Goal: Task Accomplishment & Management: Use online tool/utility

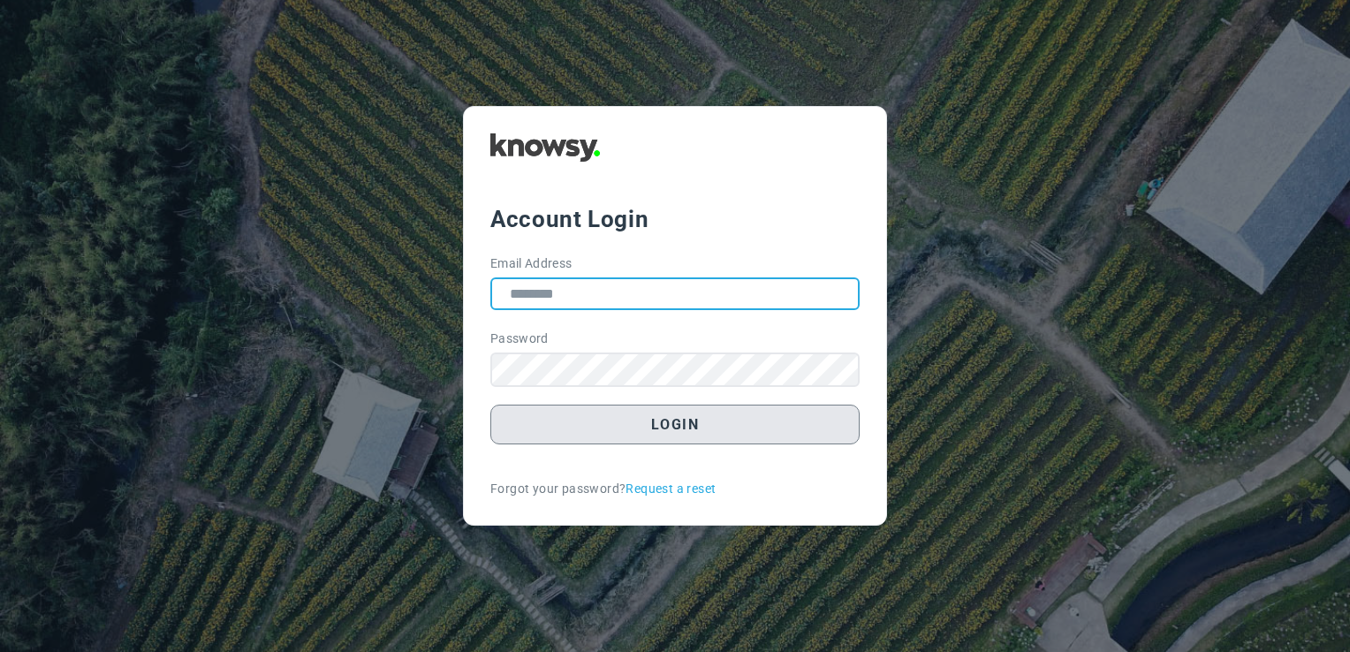
type input "**********"
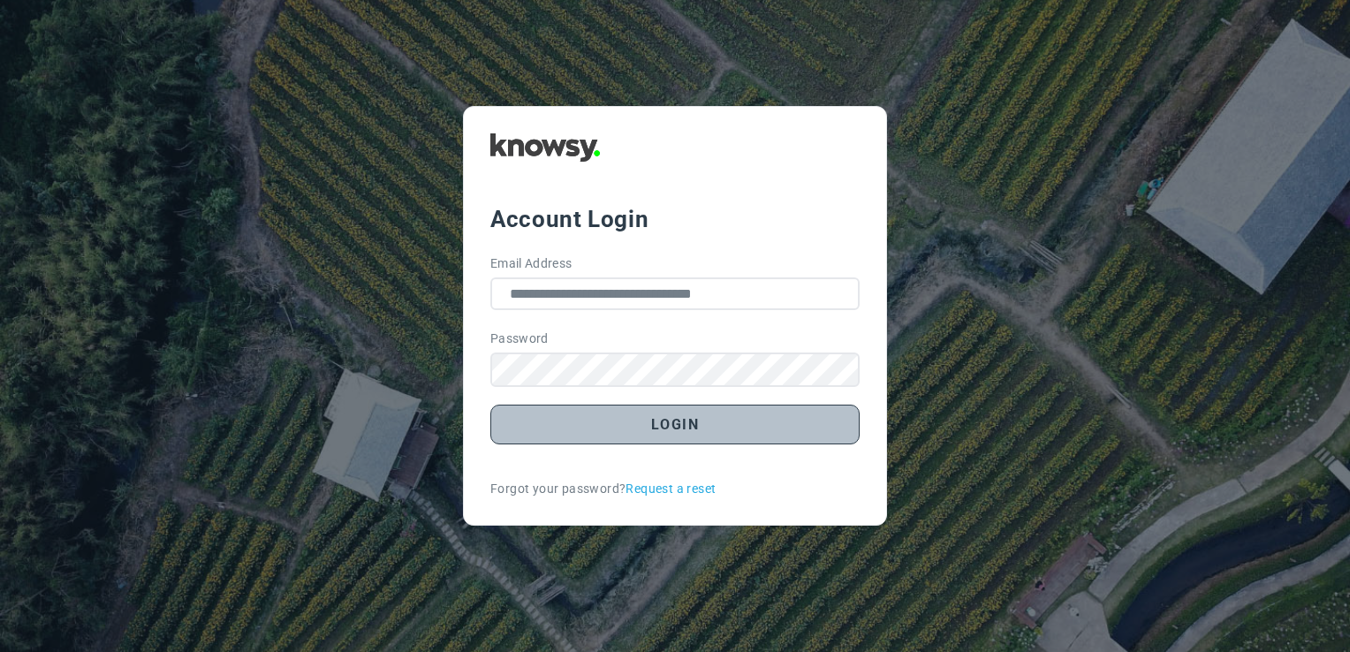
click at [774, 440] on button "Login" at bounding box center [674, 425] width 369 height 40
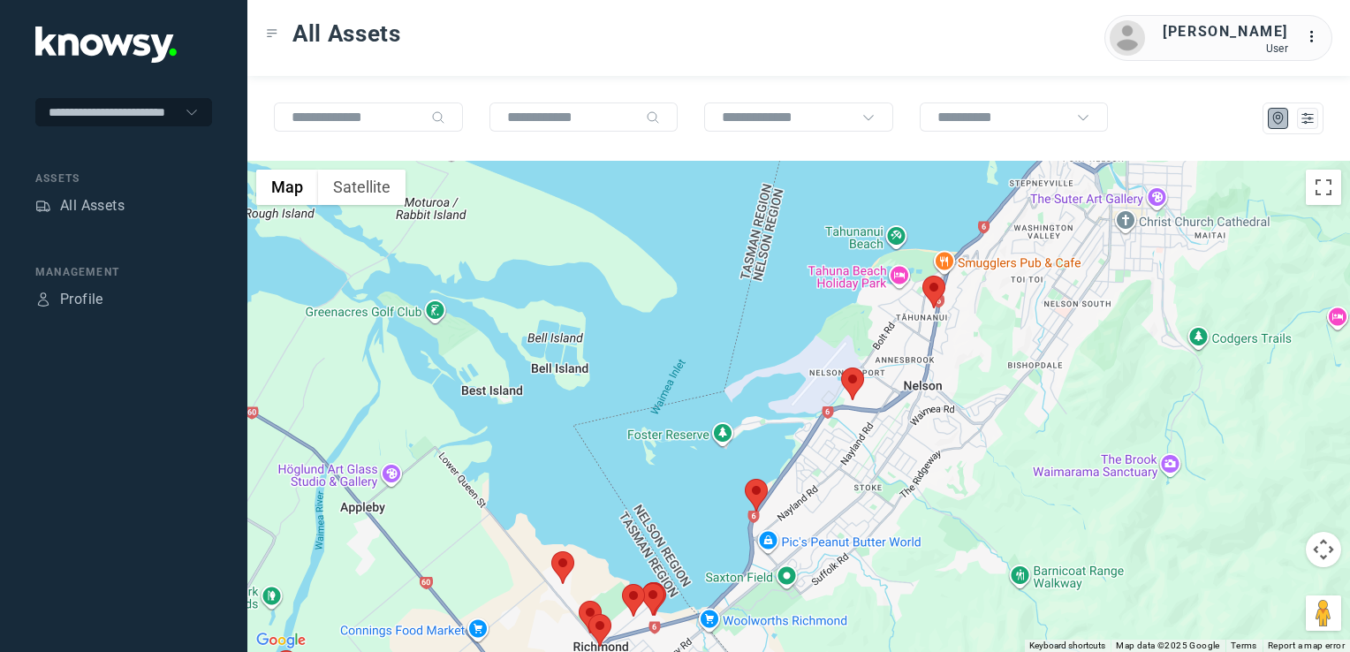
drag, startPoint x: 838, startPoint y: 504, endPoint x: 859, endPoint y: 436, distance: 70.4
click at [848, 450] on div at bounding box center [798, 406] width 1103 height 491
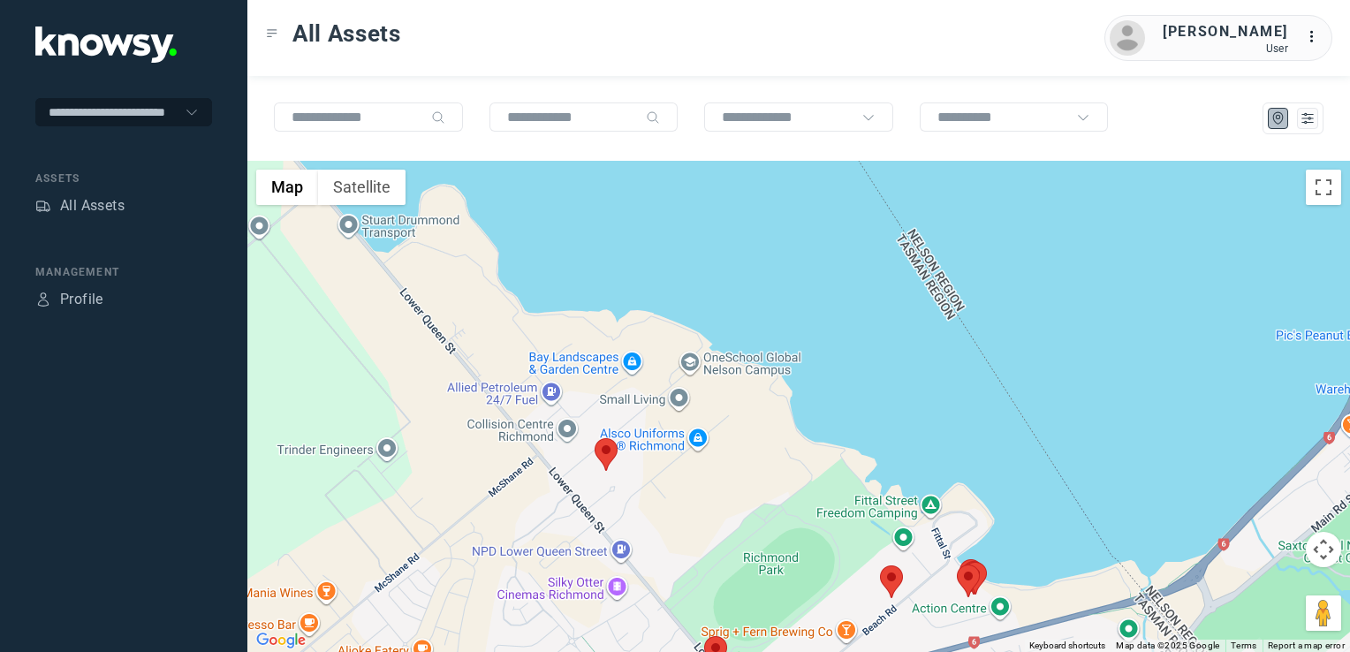
click at [615, 450] on img at bounding box center [606, 454] width 23 height 33
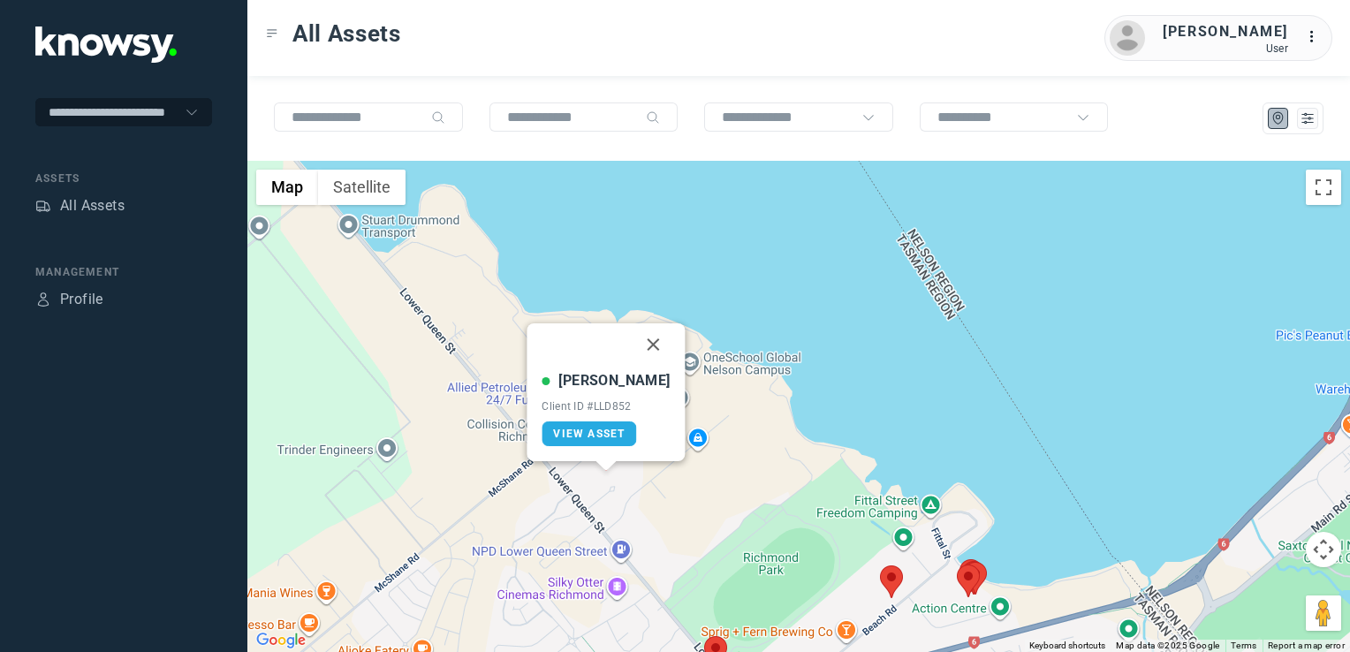
drag, startPoint x: 638, startPoint y: 345, endPoint x: 645, endPoint y: 401, distance: 57.0
click at [638, 345] on button "Close" at bounding box center [654, 344] width 42 height 42
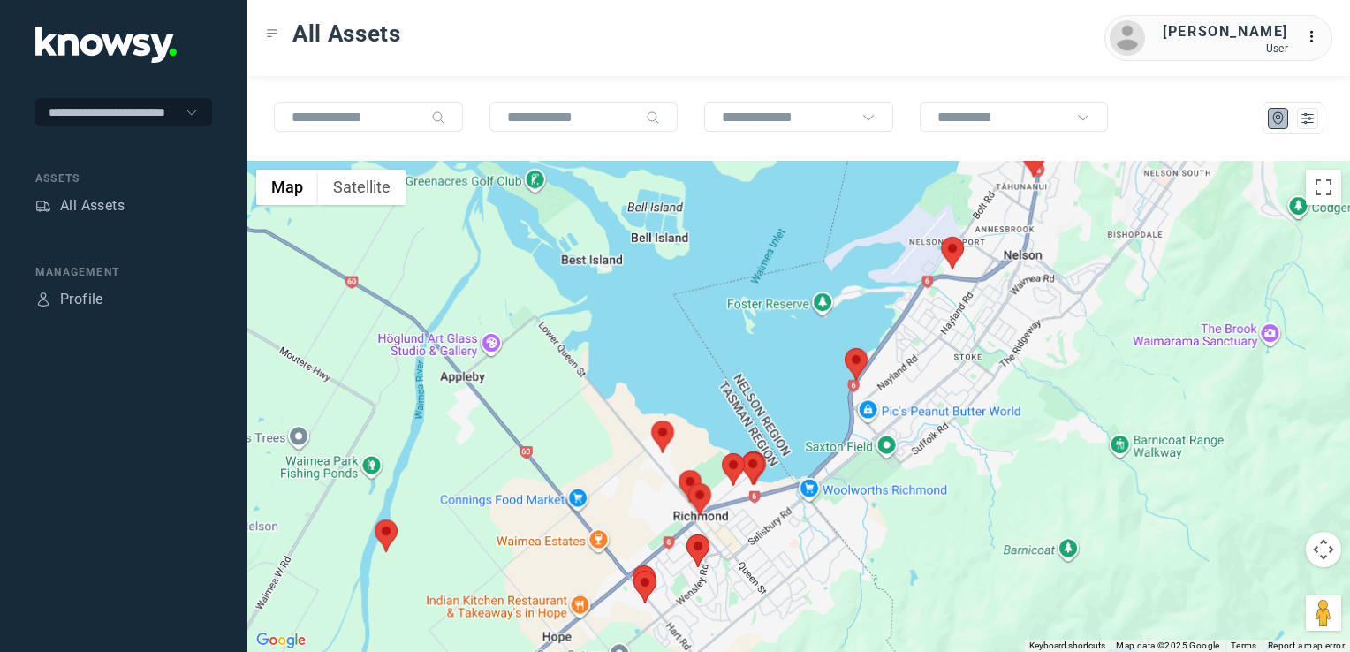
drag, startPoint x: 693, startPoint y: 555, endPoint x: 700, endPoint y: 487, distance: 68.4
click at [700, 487] on img at bounding box center [699, 499] width 23 height 33
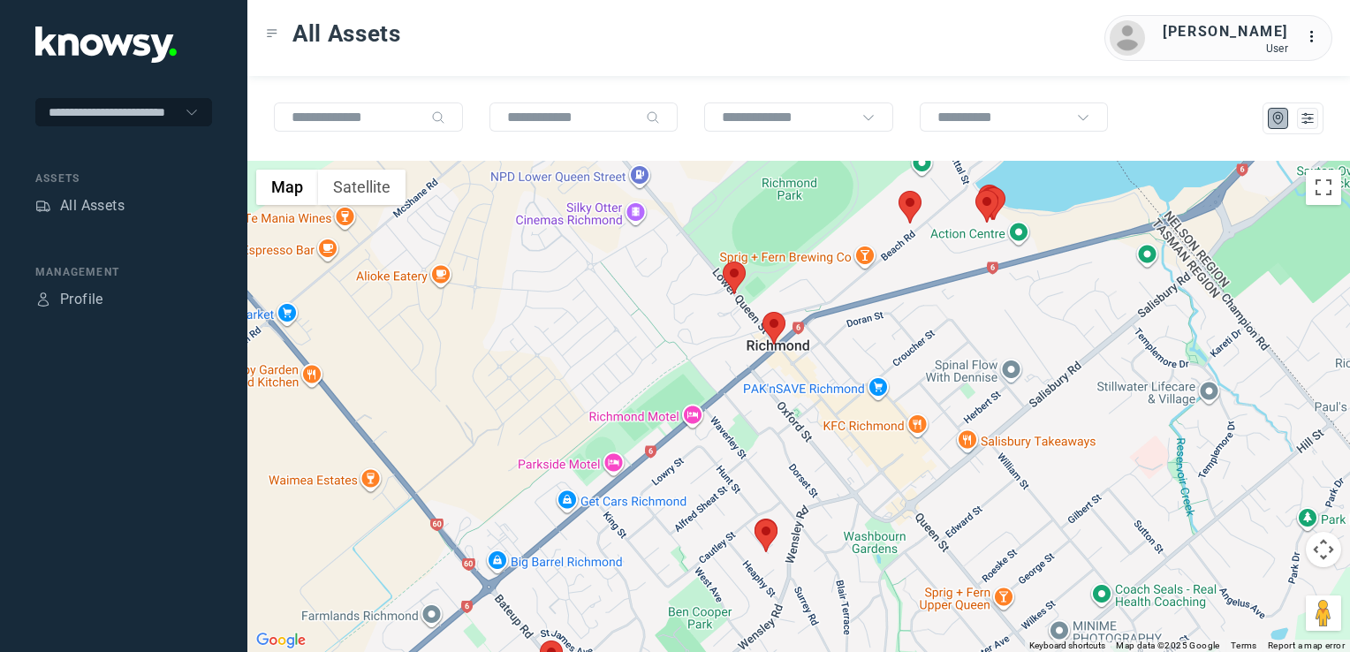
drag, startPoint x: 737, startPoint y: 274, endPoint x: 726, endPoint y: 274, distance: 10.6
click at [735, 274] on img at bounding box center [734, 278] width 23 height 33
click at [726, 274] on img at bounding box center [734, 278] width 23 height 33
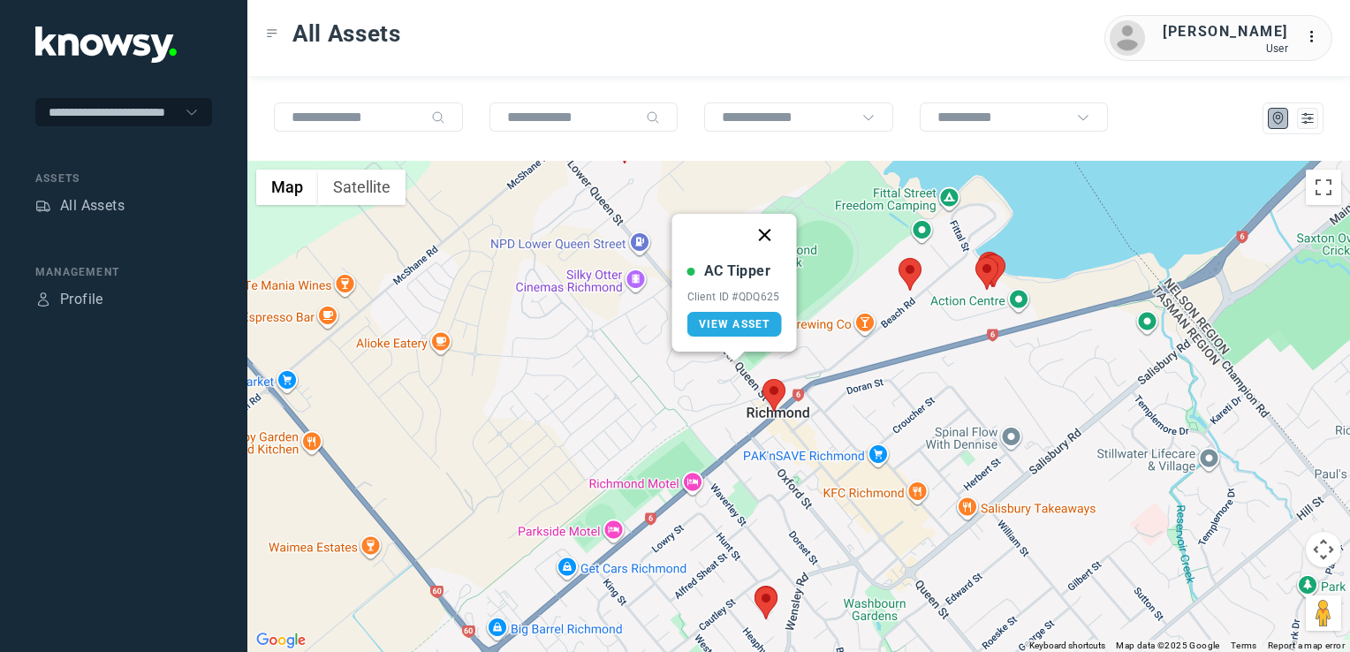
click at [762, 231] on button "Close" at bounding box center [765, 235] width 42 height 42
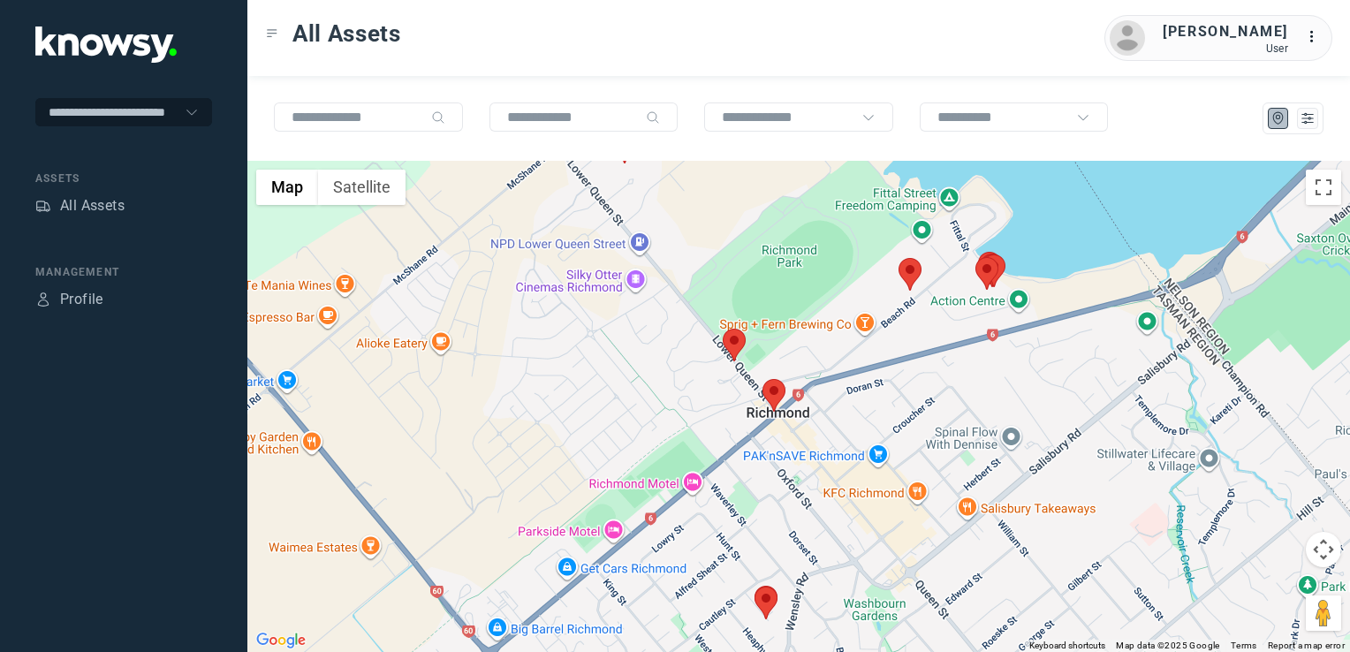
click at [768, 395] on img at bounding box center [773, 395] width 23 height 33
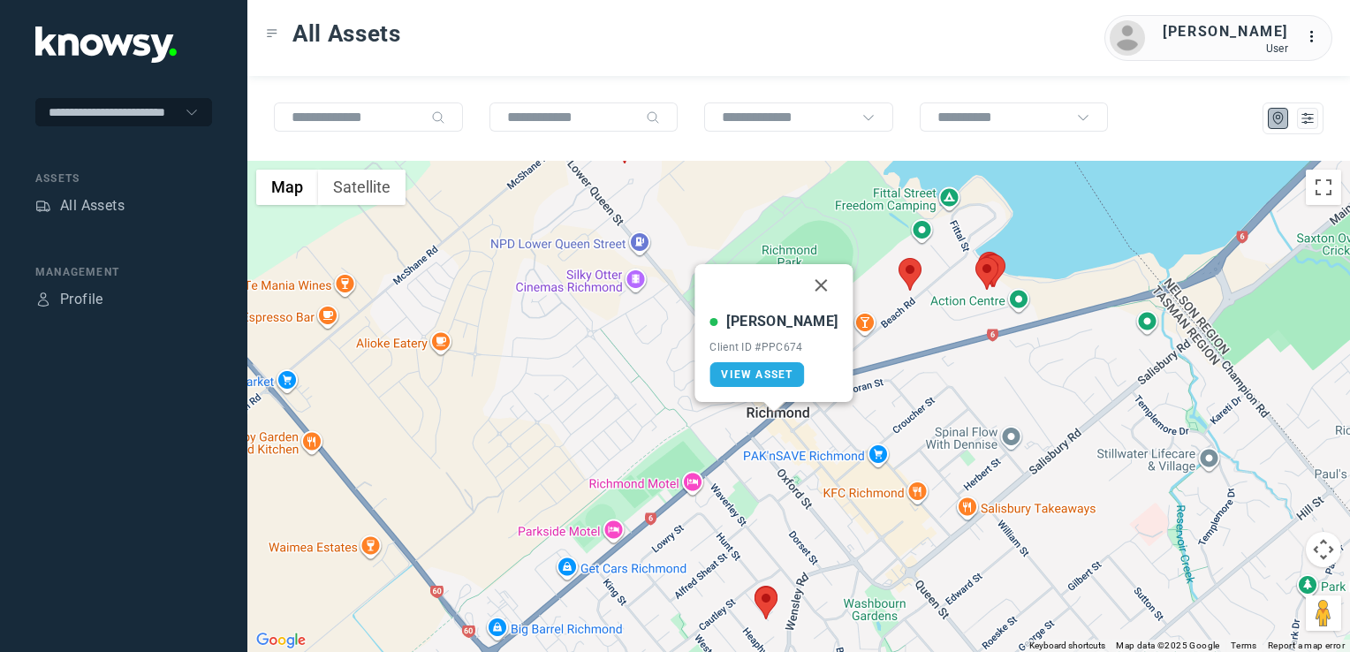
click at [808, 286] on button "Close" at bounding box center [821, 285] width 42 height 42
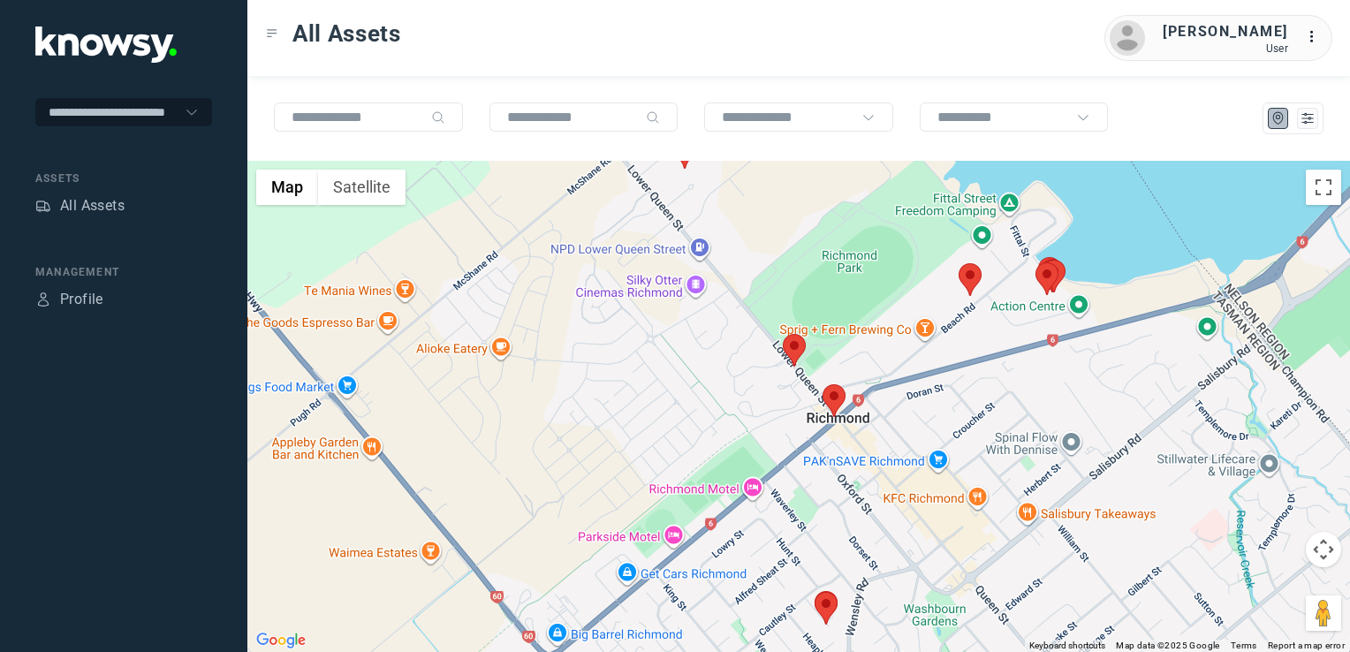
drag, startPoint x: 908, startPoint y: 436, endPoint x: 993, endPoint y: 316, distance: 147.1
click at [969, 345] on div "To navigate, press the arrow keys." at bounding box center [798, 406] width 1103 height 491
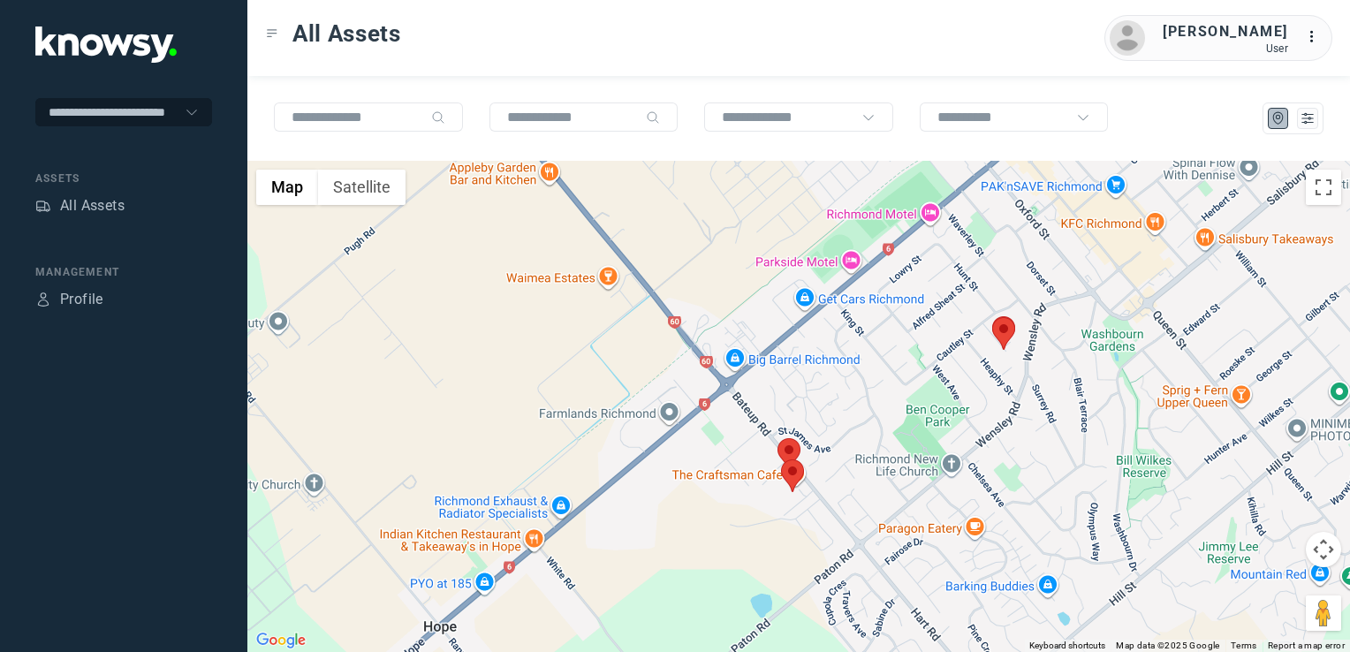
click at [999, 331] on img at bounding box center [1003, 333] width 23 height 33
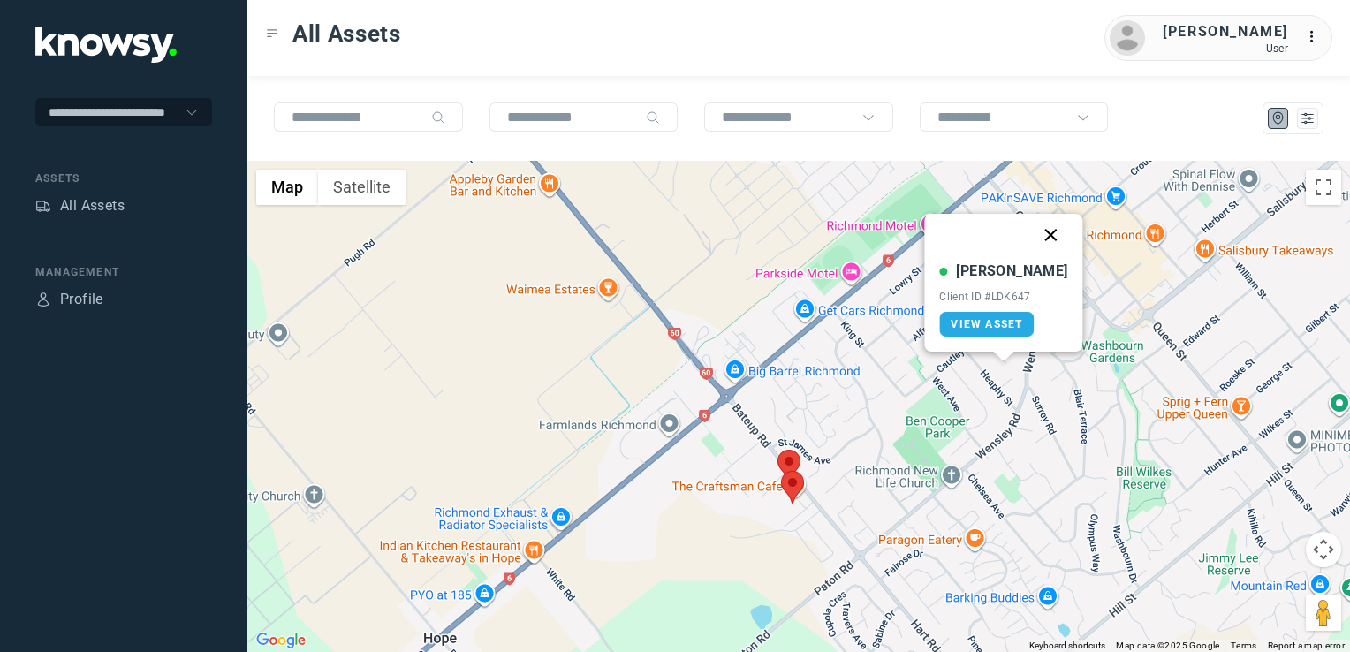
click at [1030, 237] on button "Close" at bounding box center [1051, 235] width 42 height 42
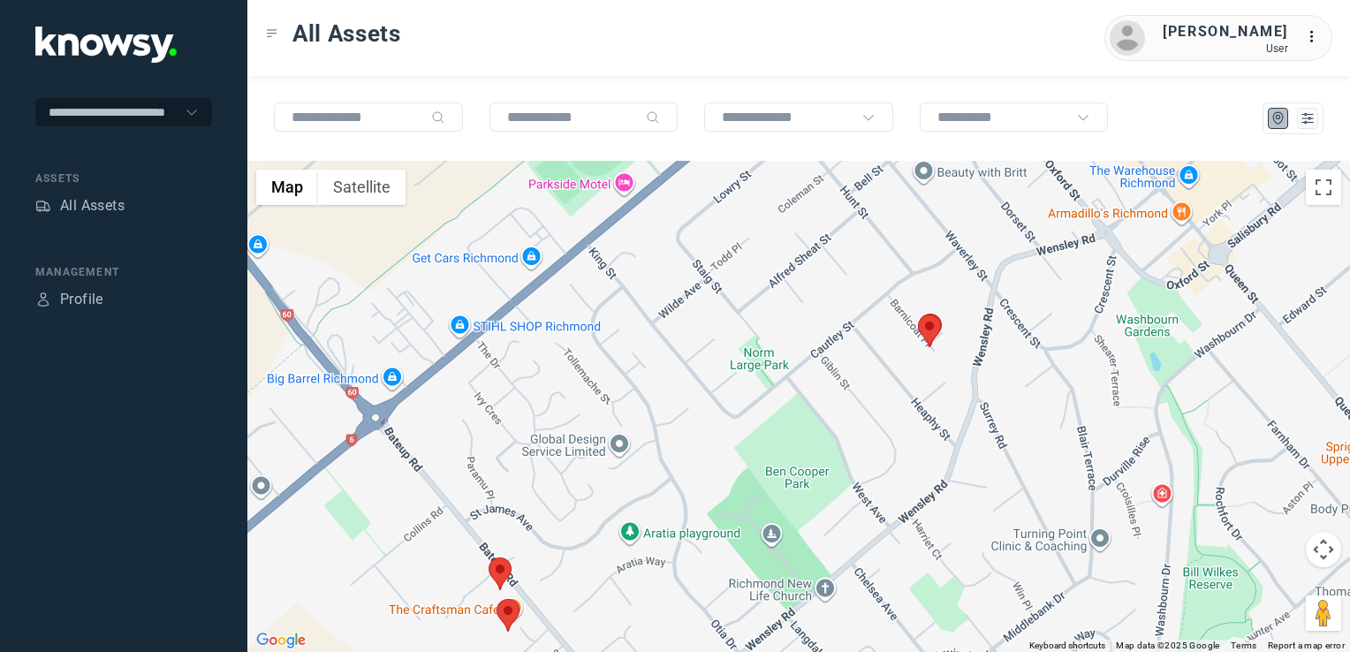
drag, startPoint x: 707, startPoint y: 465, endPoint x: 746, endPoint y: 391, distance: 83.8
click at [735, 402] on div "To navigate, press the arrow keys." at bounding box center [798, 406] width 1103 height 491
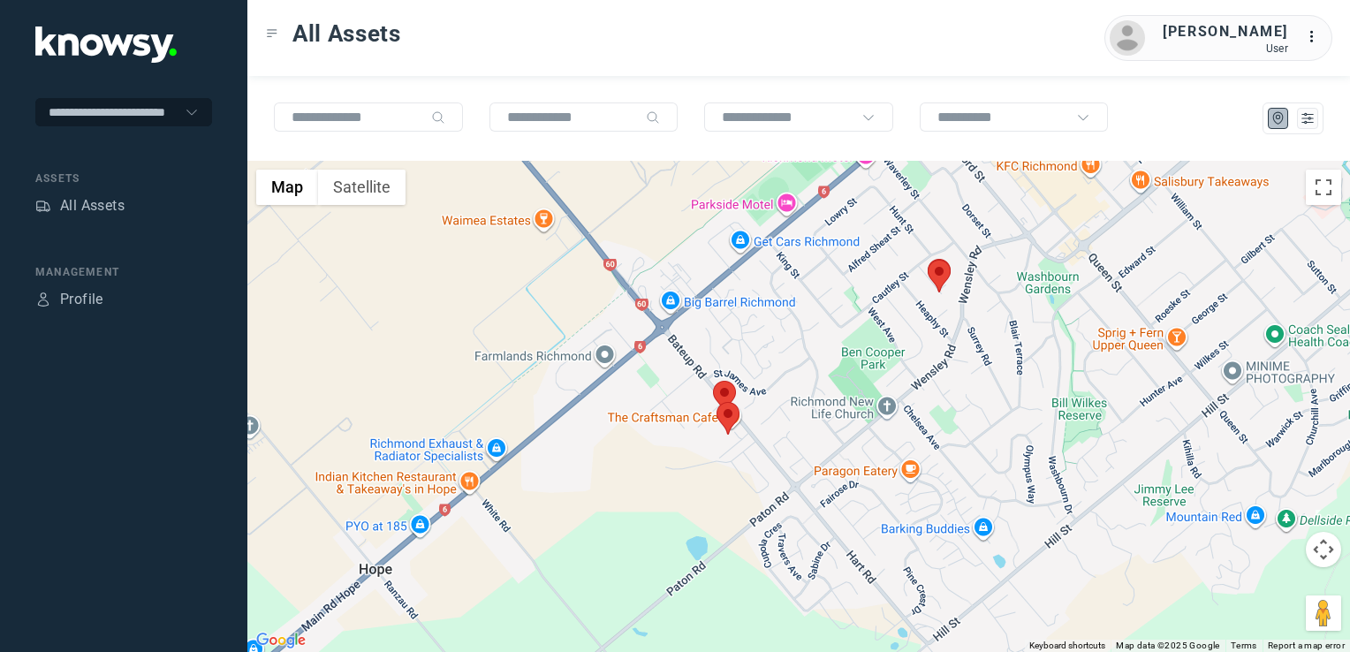
click at [905, 440] on div at bounding box center [798, 406] width 1103 height 491
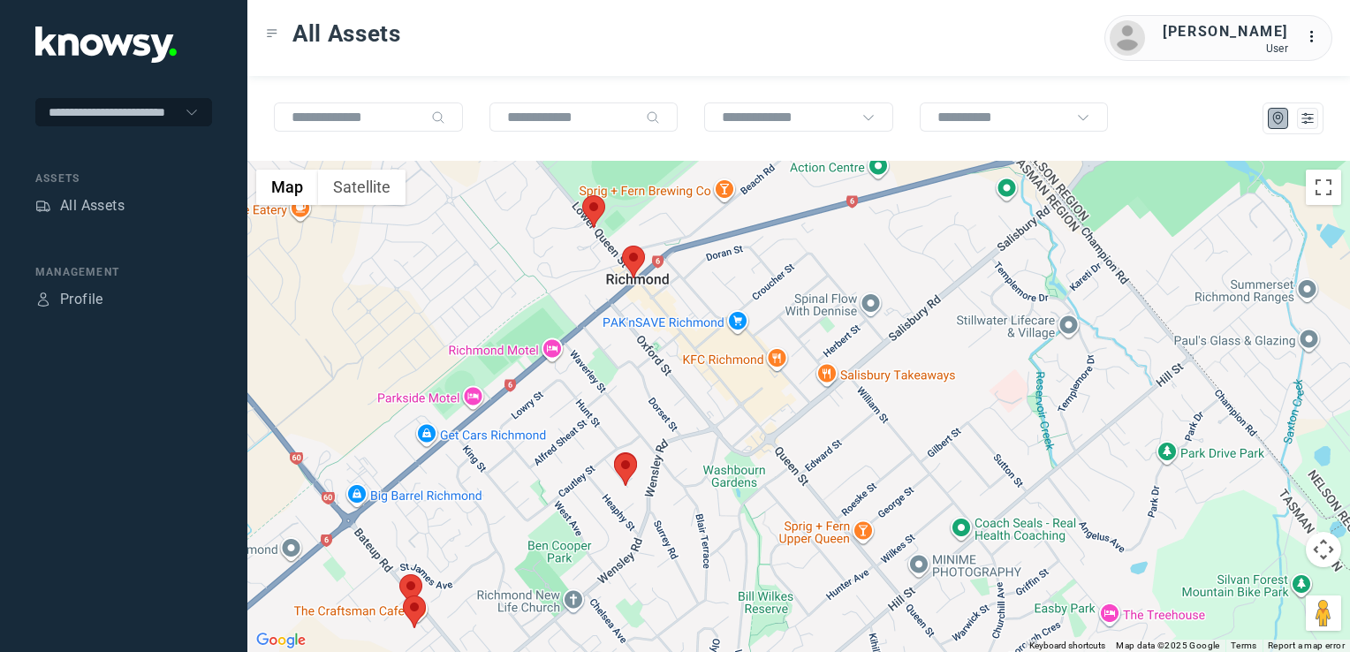
click at [918, 464] on div at bounding box center [798, 406] width 1103 height 491
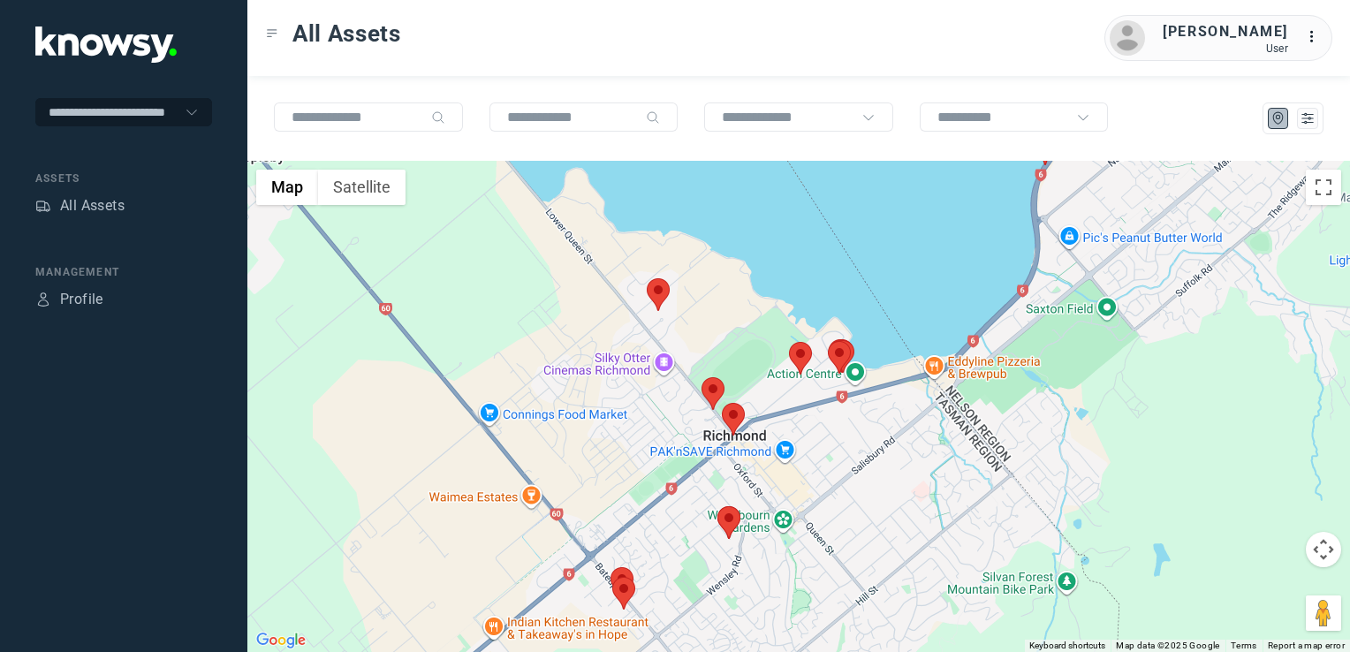
drag, startPoint x: 989, startPoint y: 386, endPoint x: 885, endPoint y: 497, distance: 151.3
click at [885, 497] on div at bounding box center [798, 406] width 1103 height 491
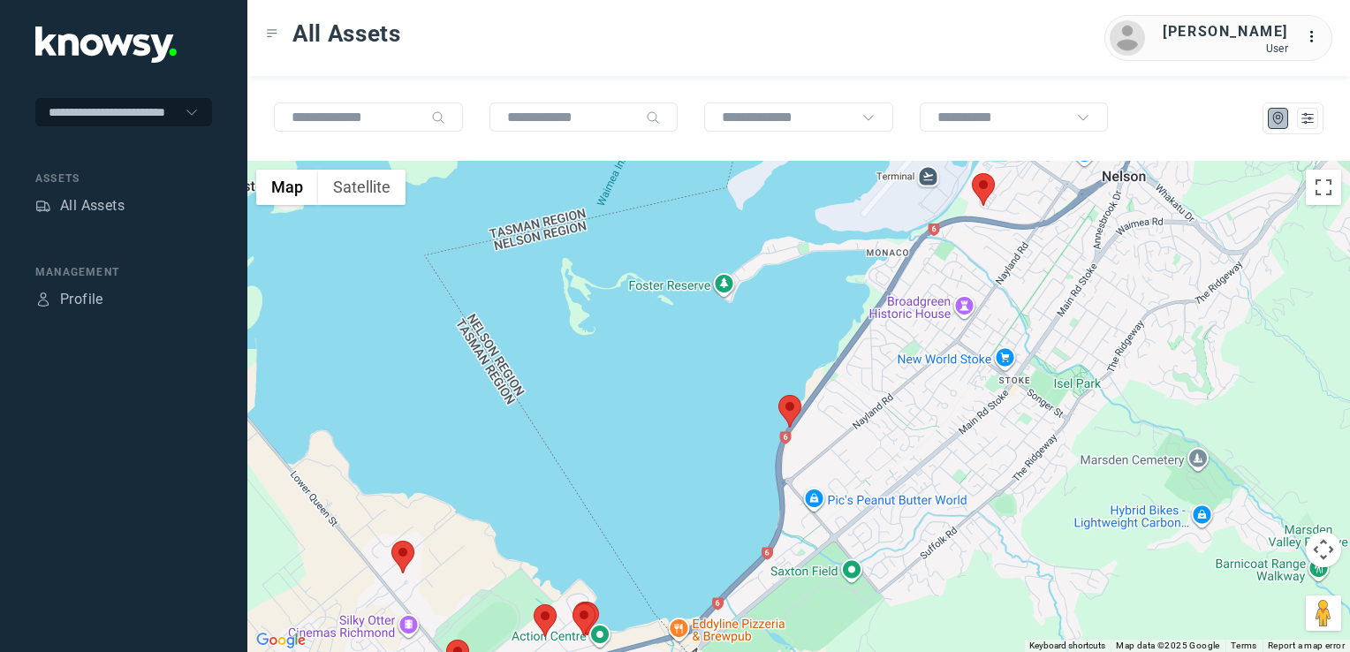
drag, startPoint x: 915, startPoint y: 453, endPoint x: 898, endPoint y: 461, distance: 19.4
click at [899, 460] on div at bounding box center [798, 406] width 1103 height 491
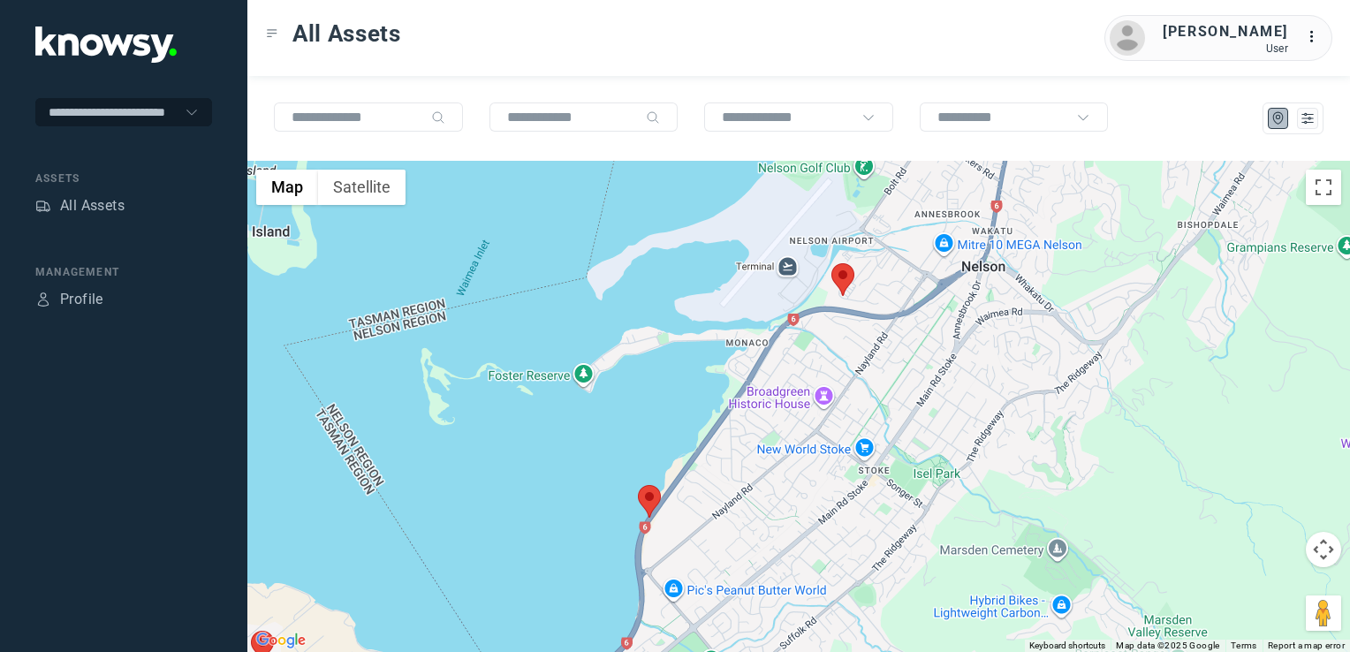
click at [647, 497] on img at bounding box center [649, 501] width 23 height 33
click at [647, 491] on img at bounding box center [647, 501] width 23 height 33
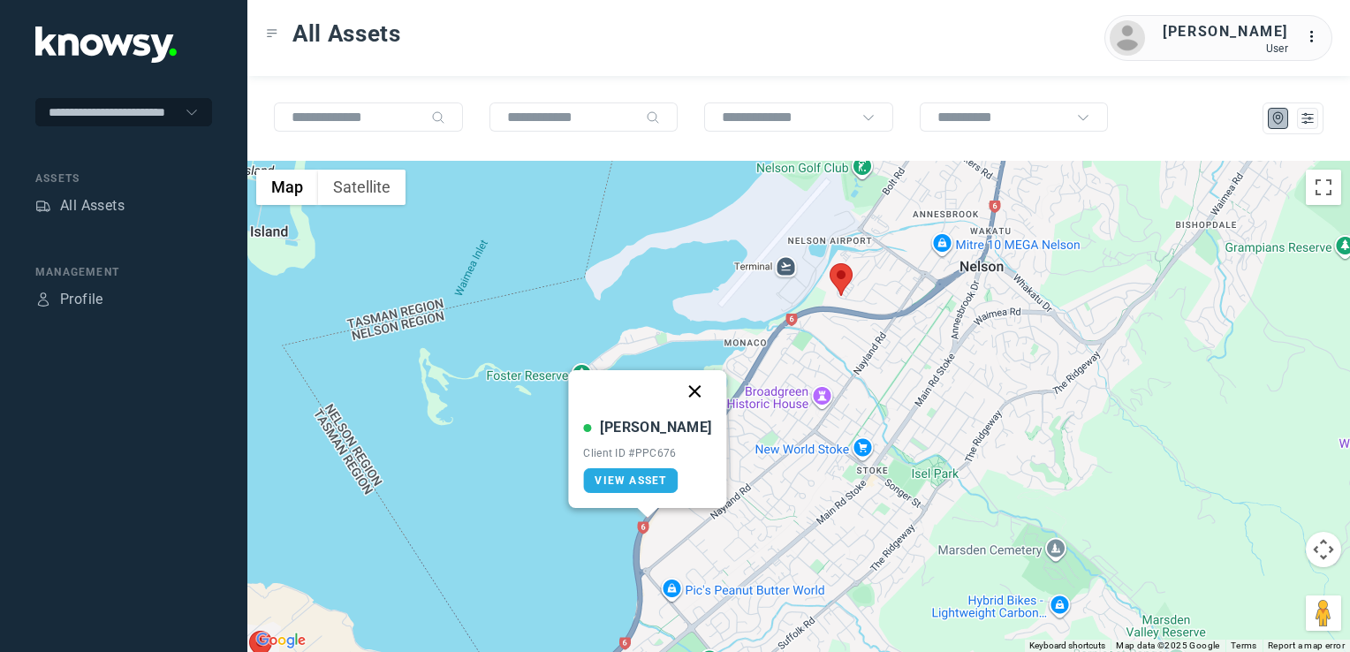
click at [682, 382] on button "Close" at bounding box center [695, 391] width 42 height 42
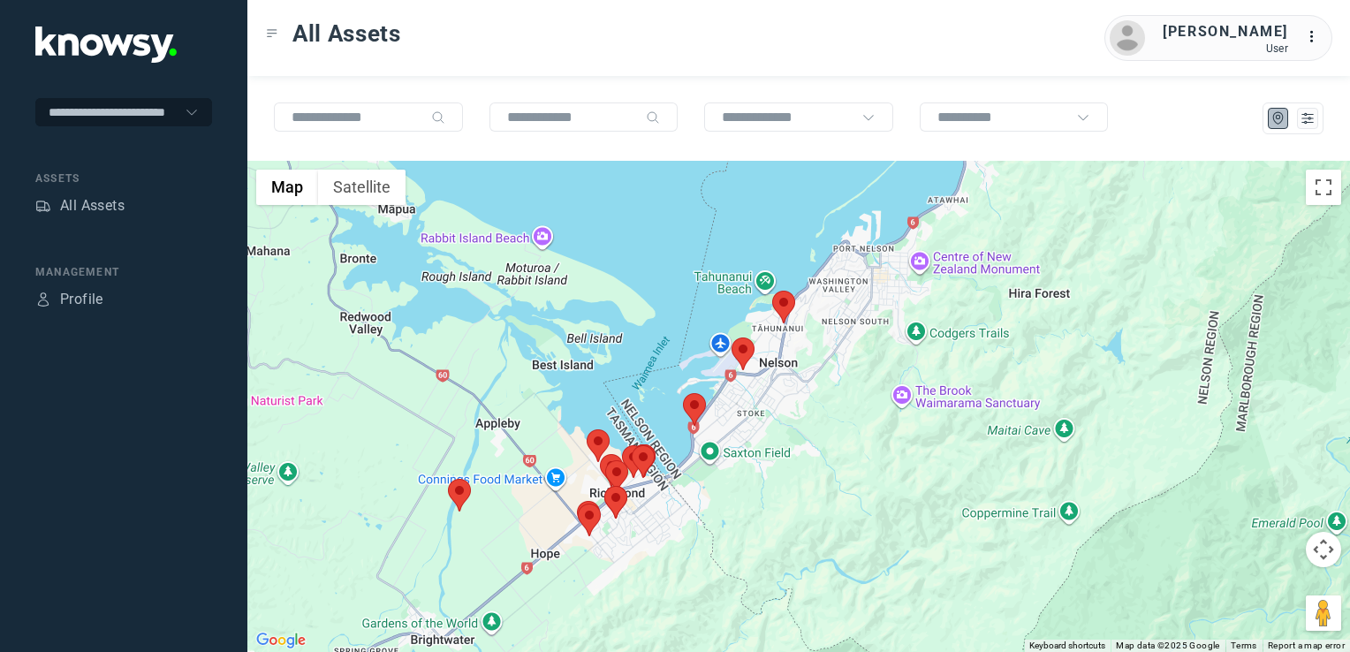
drag, startPoint x: 889, startPoint y: 382, endPoint x: 862, endPoint y: 413, distance: 41.4
click at [863, 412] on div "To navigate, press the arrow keys." at bounding box center [798, 406] width 1103 height 491
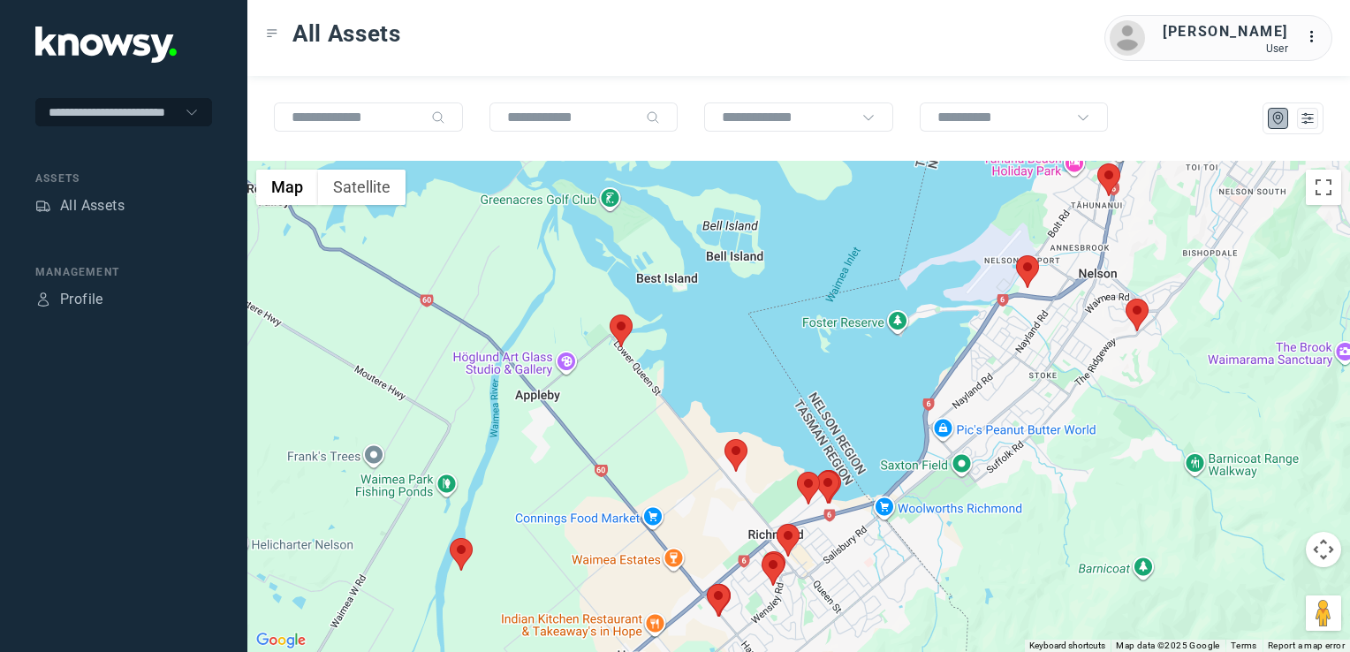
click at [1110, 178] on img at bounding box center [1108, 179] width 23 height 33
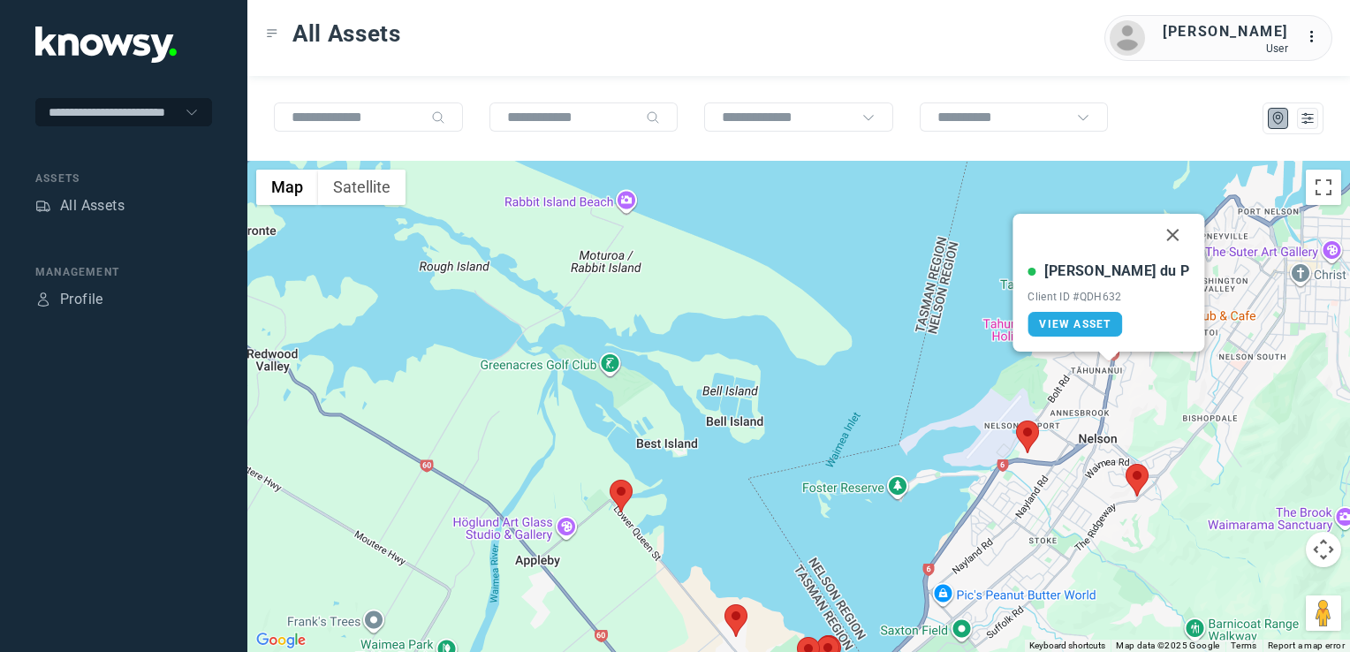
drag, startPoint x: 1140, startPoint y: 232, endPoint x: 1139, endPoint y: 259, distance: 26.5
click at [1152, 232] on button "Close" at bounding box center [1173, 235] width 42 height 42
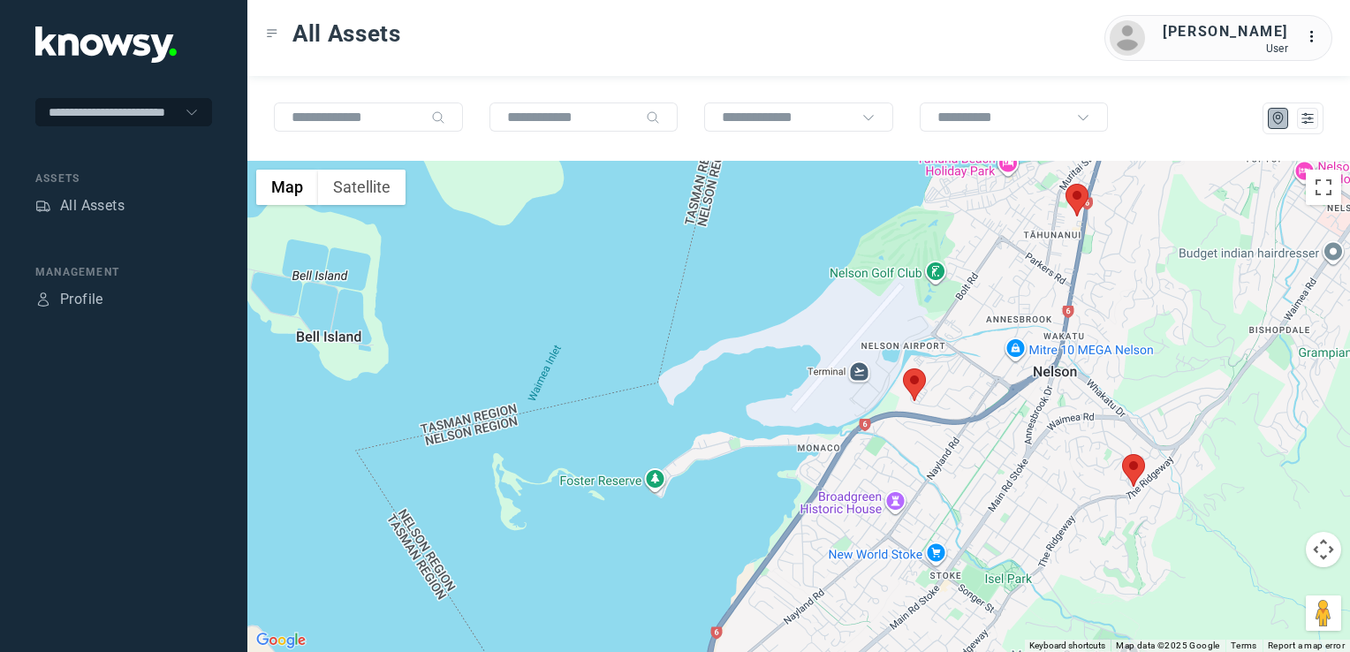
drag, startPoint x: 1075, startPoint y: 482, endPoint x: 1094, endPoint y: 460, distance: 28.8
click at [1075, 471] on div "To navigate, press the arrow keys." at bounding box center [798, 406] width 1103 height 491
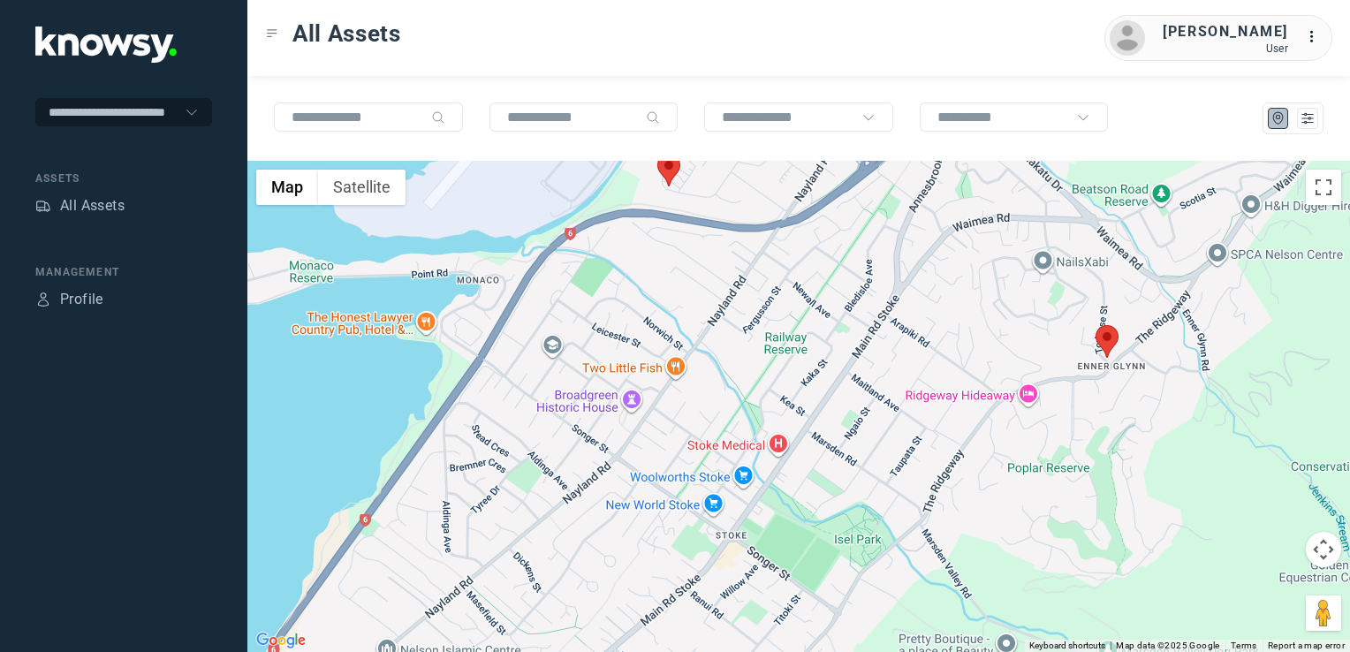
click at [1106, 330] on img at bounding box center [1107, 341] width 23 height 33
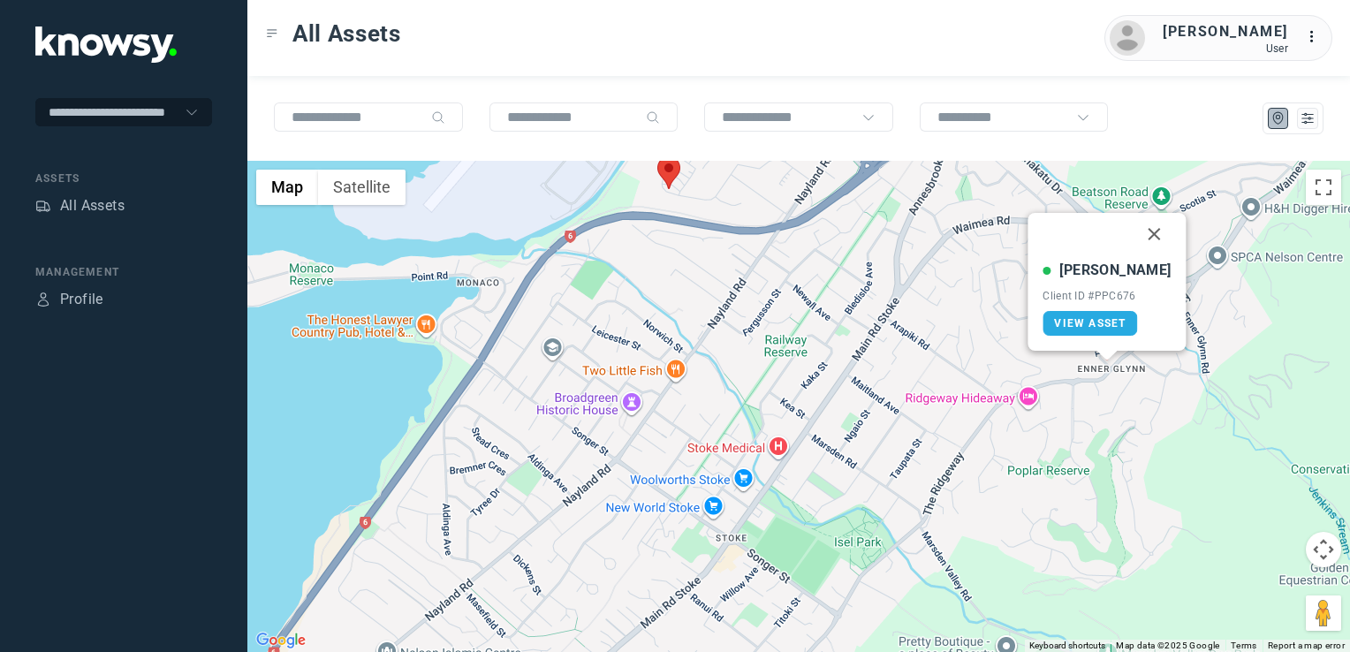
drag, startPoint x: 1140, startPoint y: 226, endPoint x: 1139, endPoint y: 240, distance: 14.2
click at [1140, 231] on button "Close" at bounding box center [1155, 234] width 42 height 42
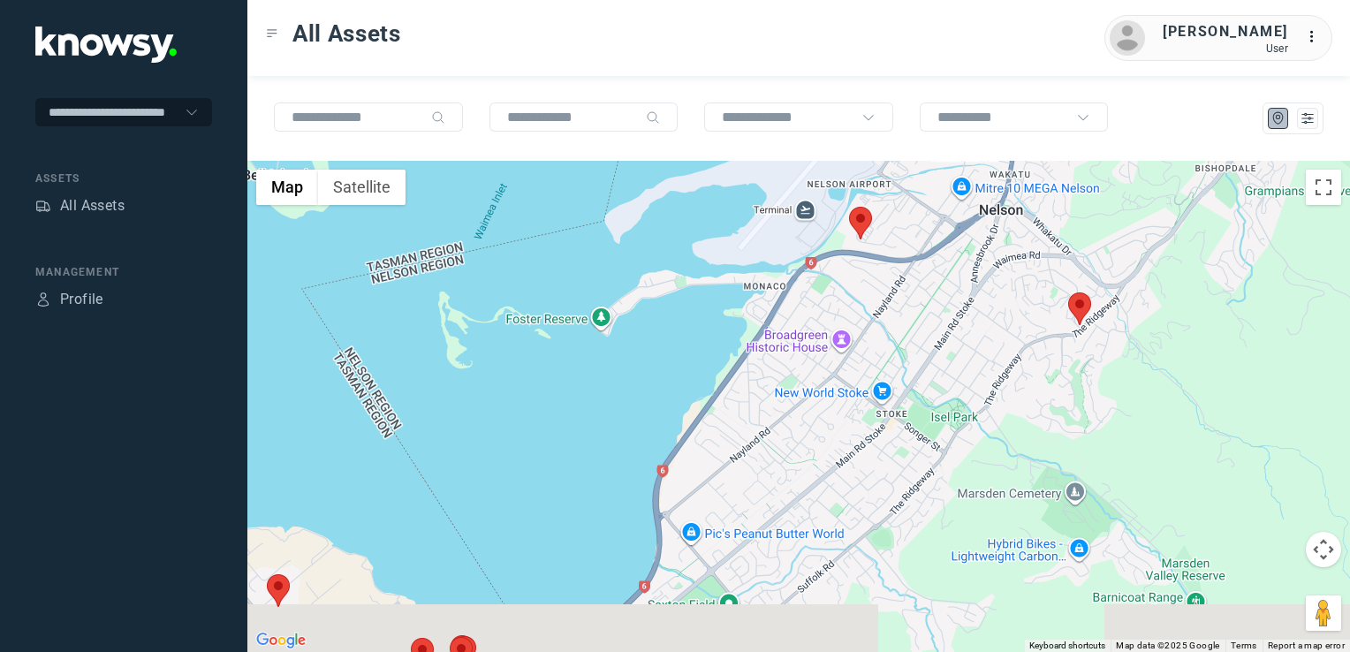
drag, startPoint x: 795, startPoint y: 544, endPoint x: 1007, endPoint y: 330, distance: 301.1
click at [970, 373] on div at bounding box center [798, 406] width 1103 height 491
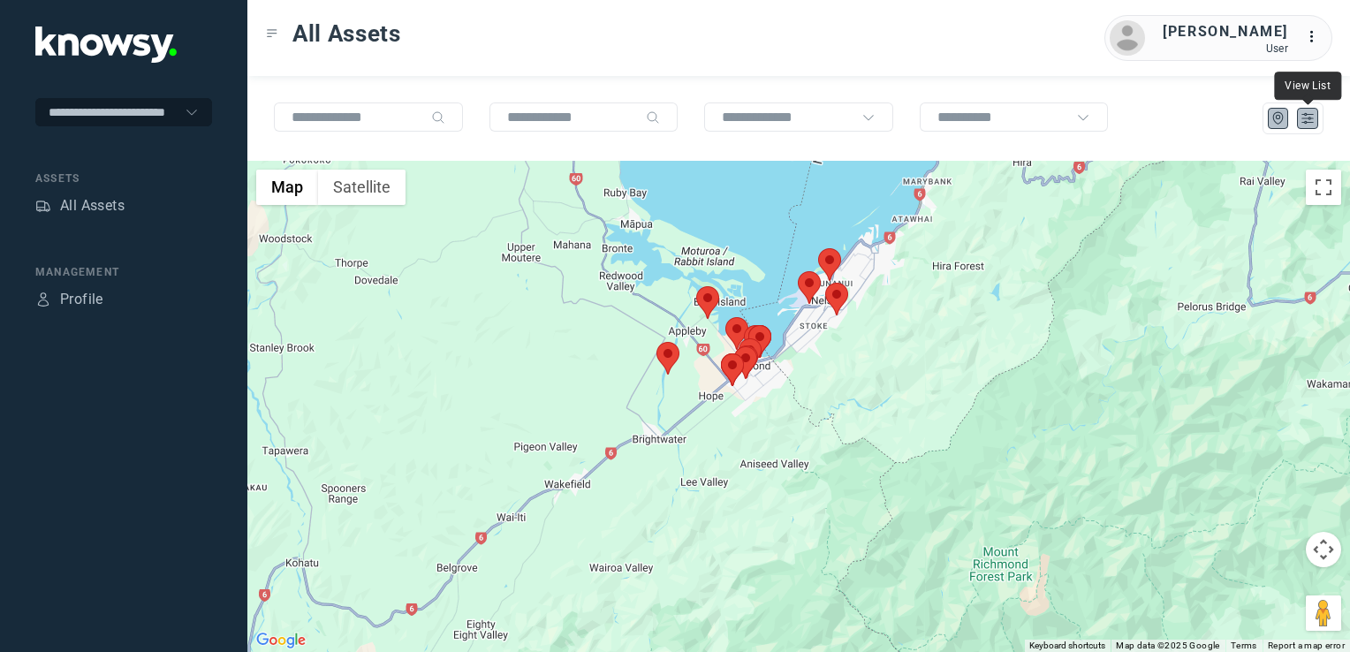
click at [1304, 112] on icon "List" at bounding box center [1308, 118] width 16 height 16
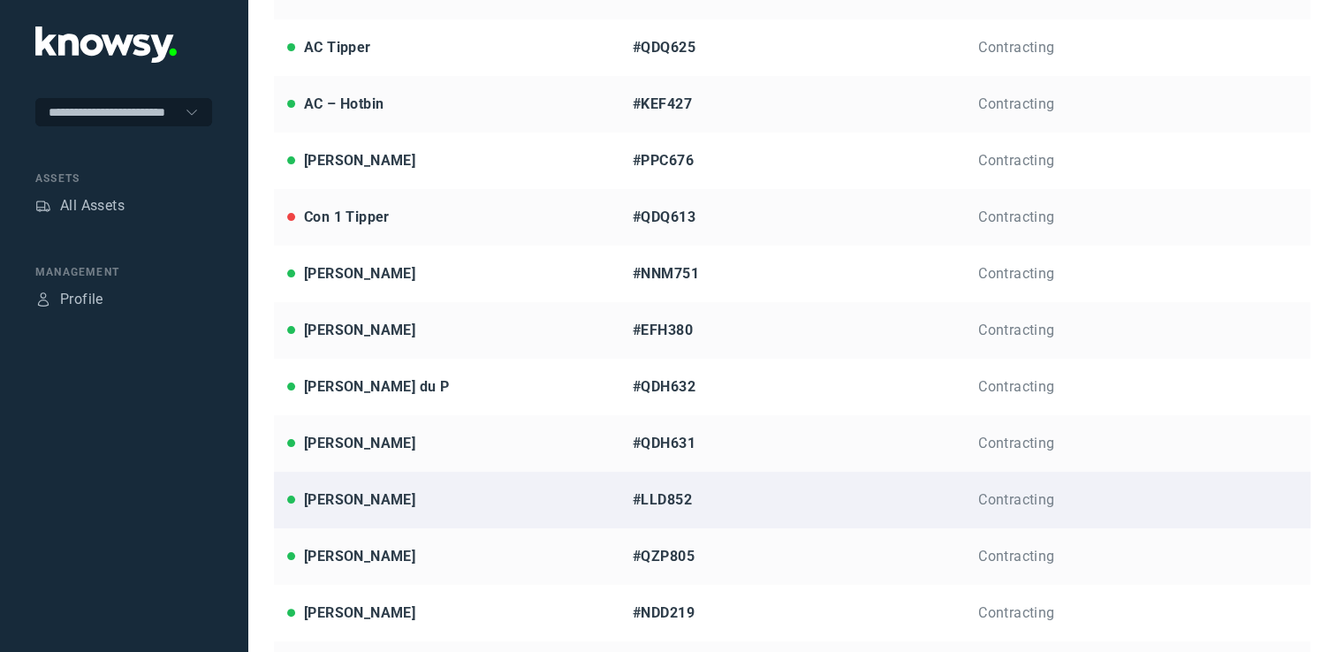
scroll to position [265, 0]
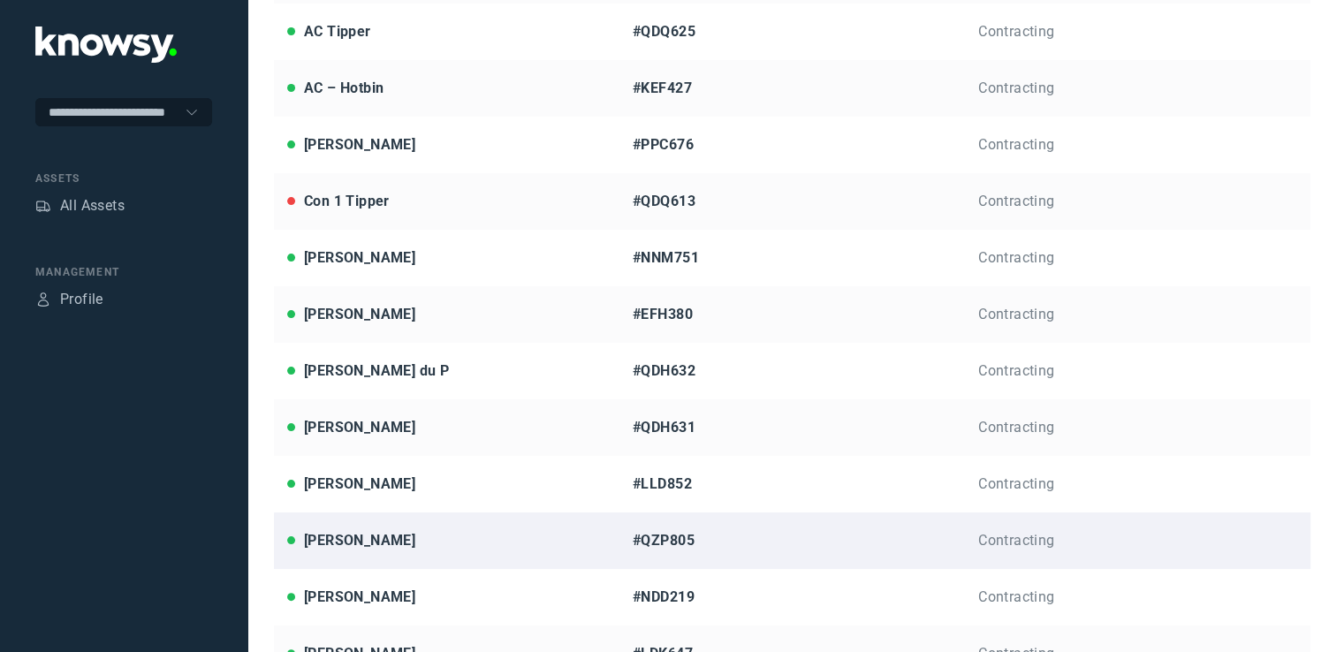
click at [385, 539] on div "[PERSON_NAME]" at bounding box center [446, 540] width 319 height 21
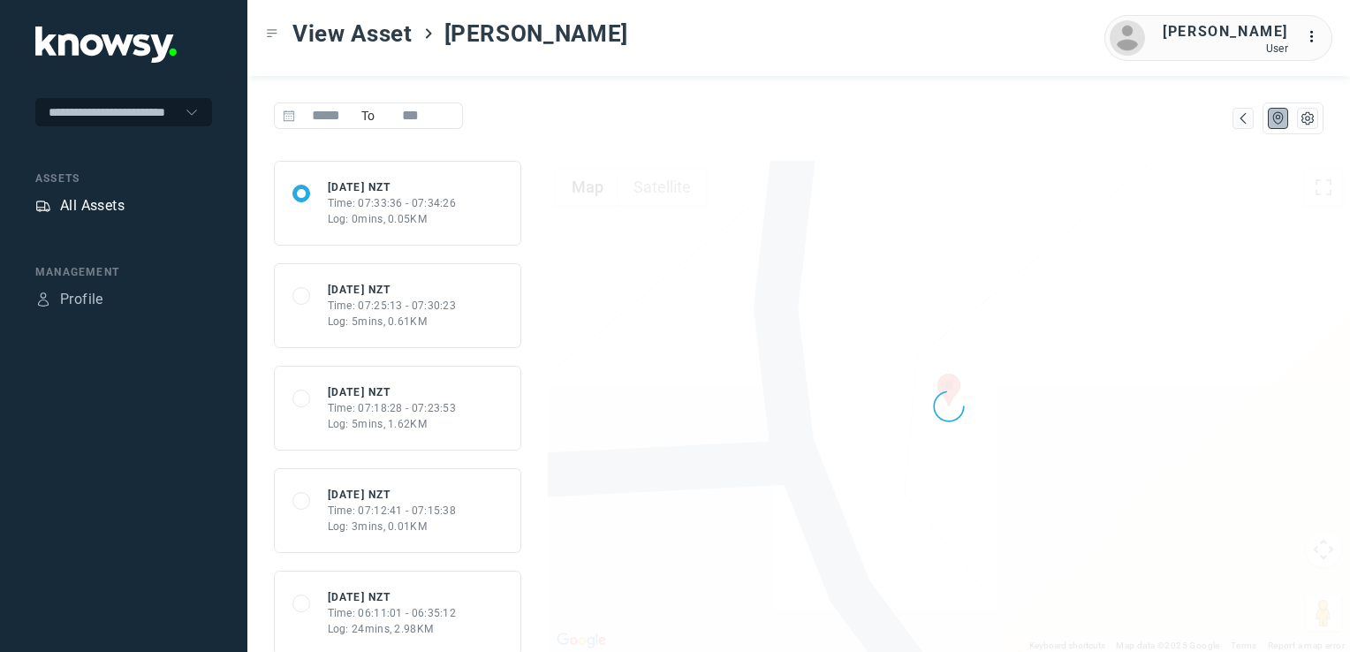
click at [94, 203] on div "All Assets" at bounding box center [92, 205] width 64 height 21
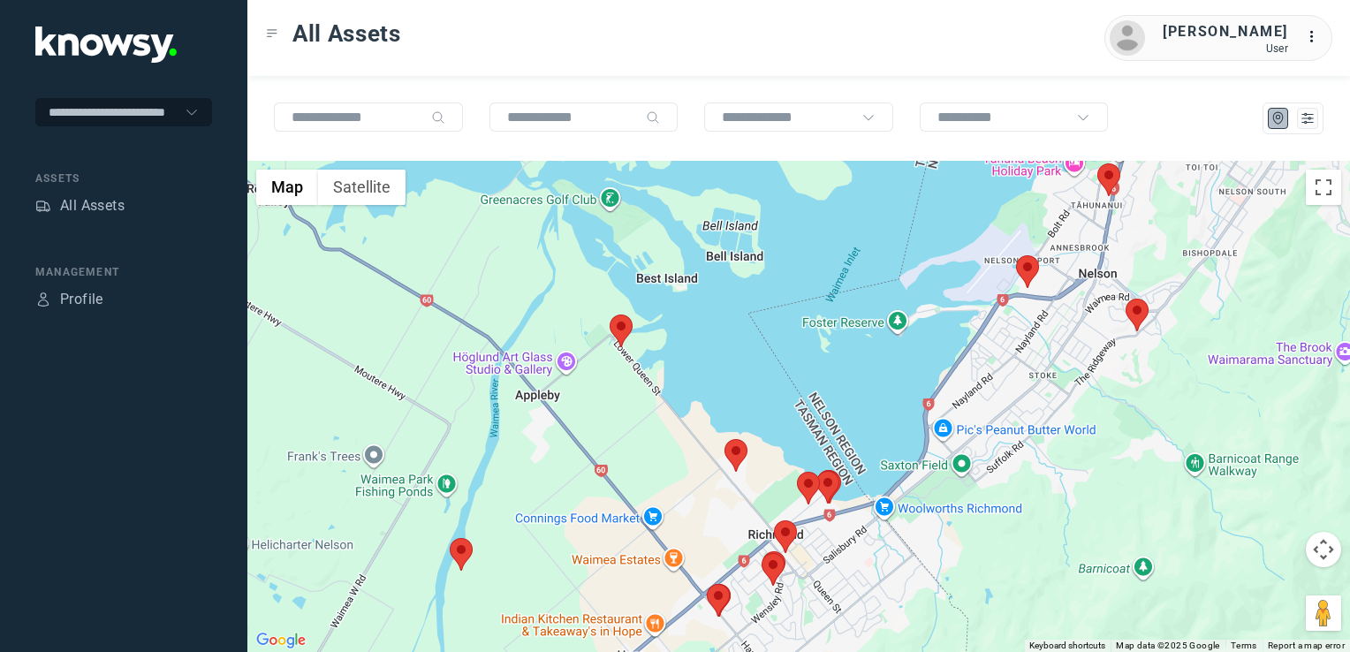
click at [626, 330] on img at bounding box center [621, 331] width 23 height 33
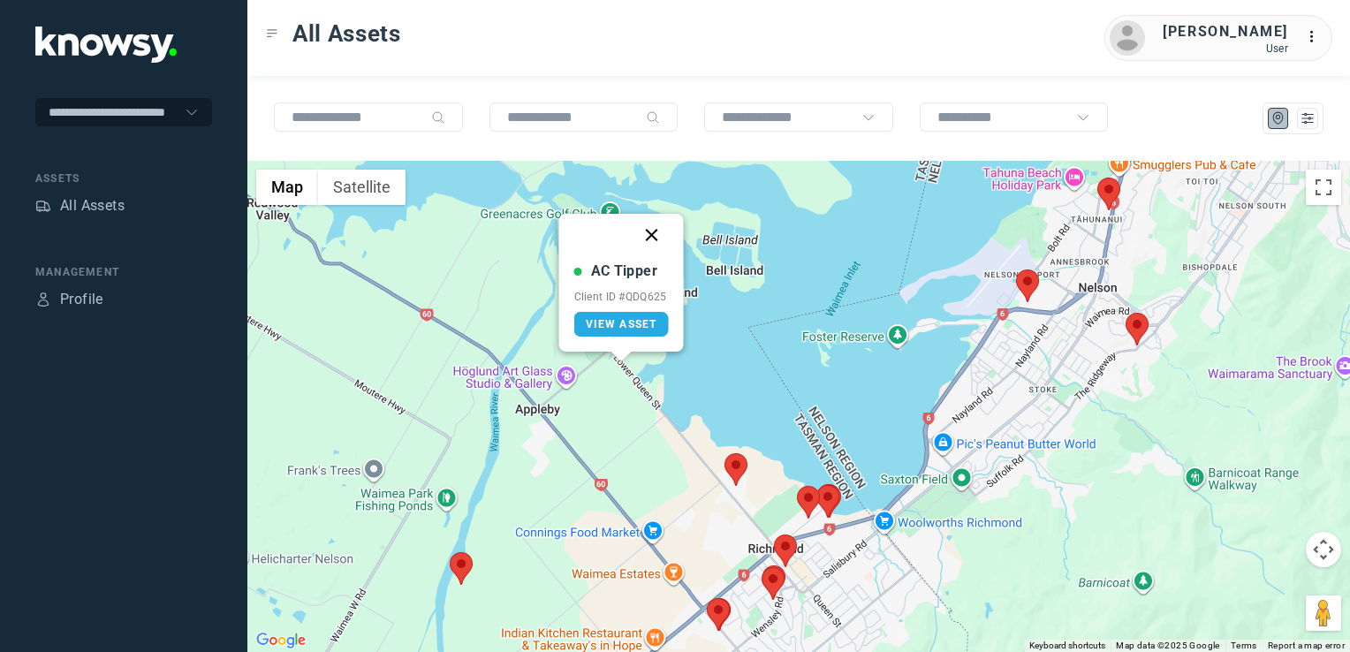
click at [647, 236] on button "Close" at bounding box center [652, 235] width 42 height 42
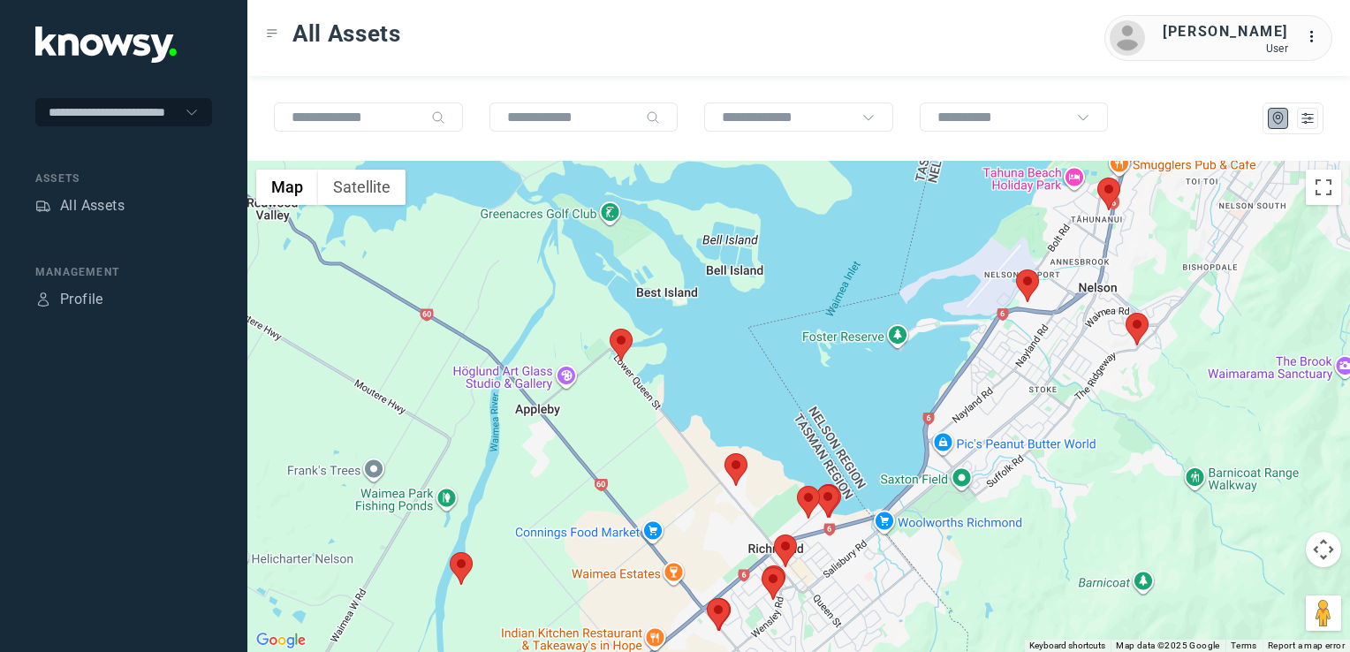
drag, startPoint x: 770, startPoint y: 595, endPoint x: 736, endPoint y: 487, distance: 113.2
click at [762, 567] on img at bounding box center [773, 583] width 23 height 33
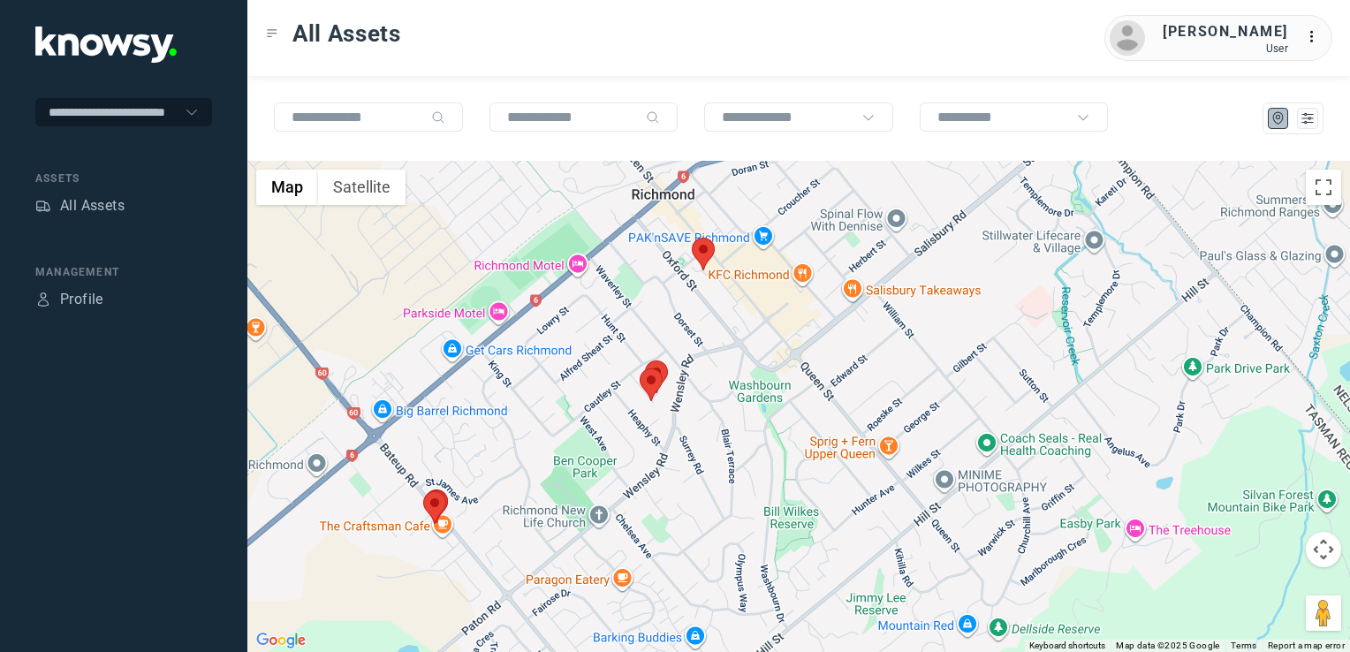
click at [700, 257] on img at bounding box center [703, 254] width 23 height 33
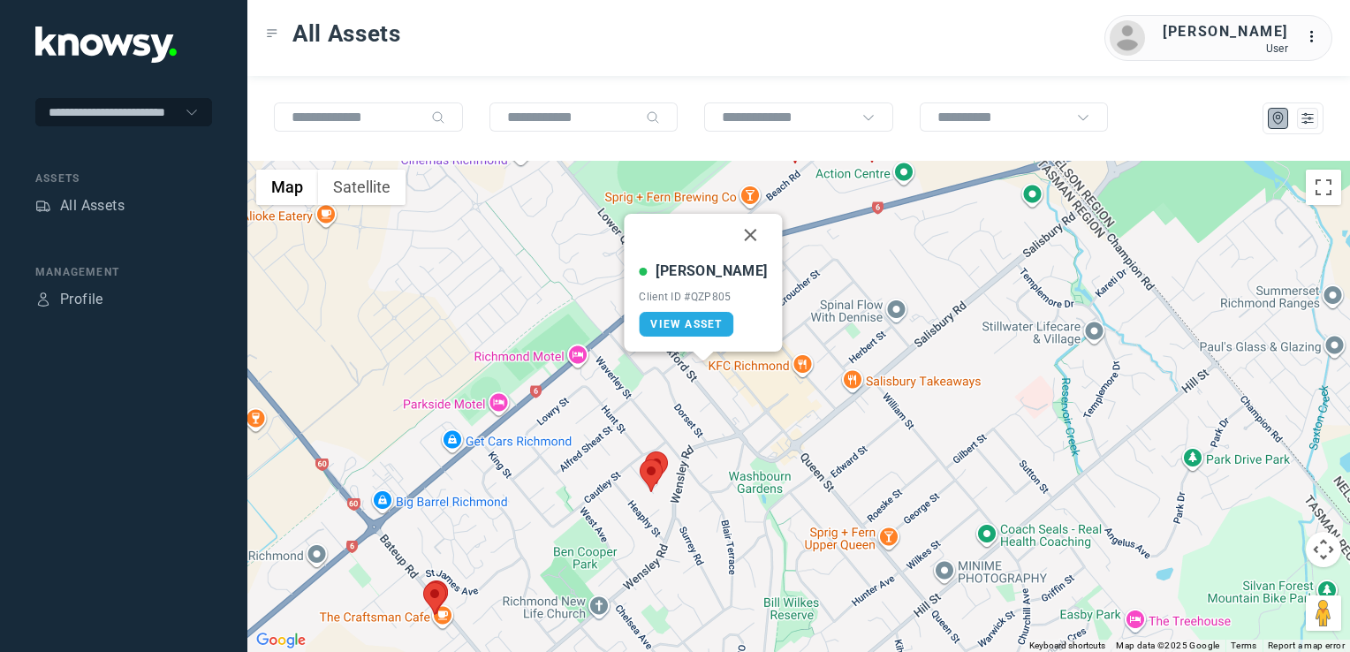
click at [732, 239] on button "Close" at bounding box center [751, 235] width 42 height 42
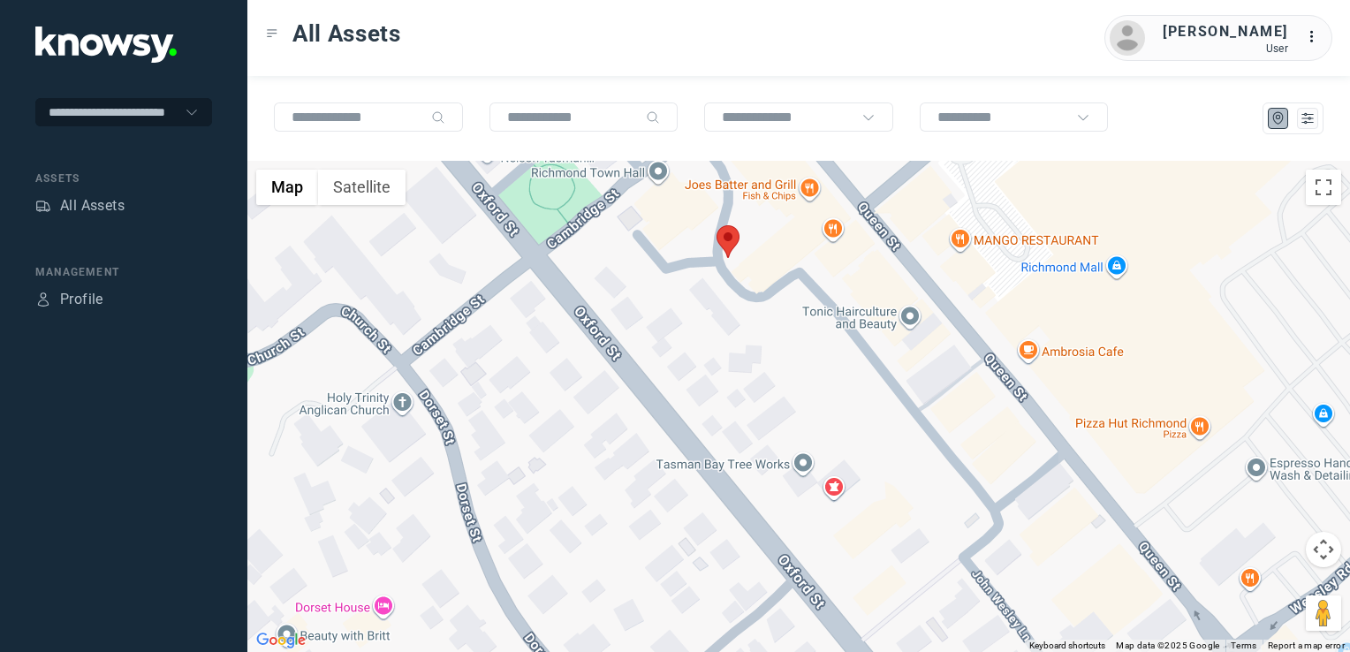
drag, startPoint x: 751, startPoint y: 319, endPoint x: 755, endPoint y: 342, distance: 23.4
click at [755, 342] on div "To navigate, press the arrow keys." at bounding box center [798, 406] width 1103 height 491
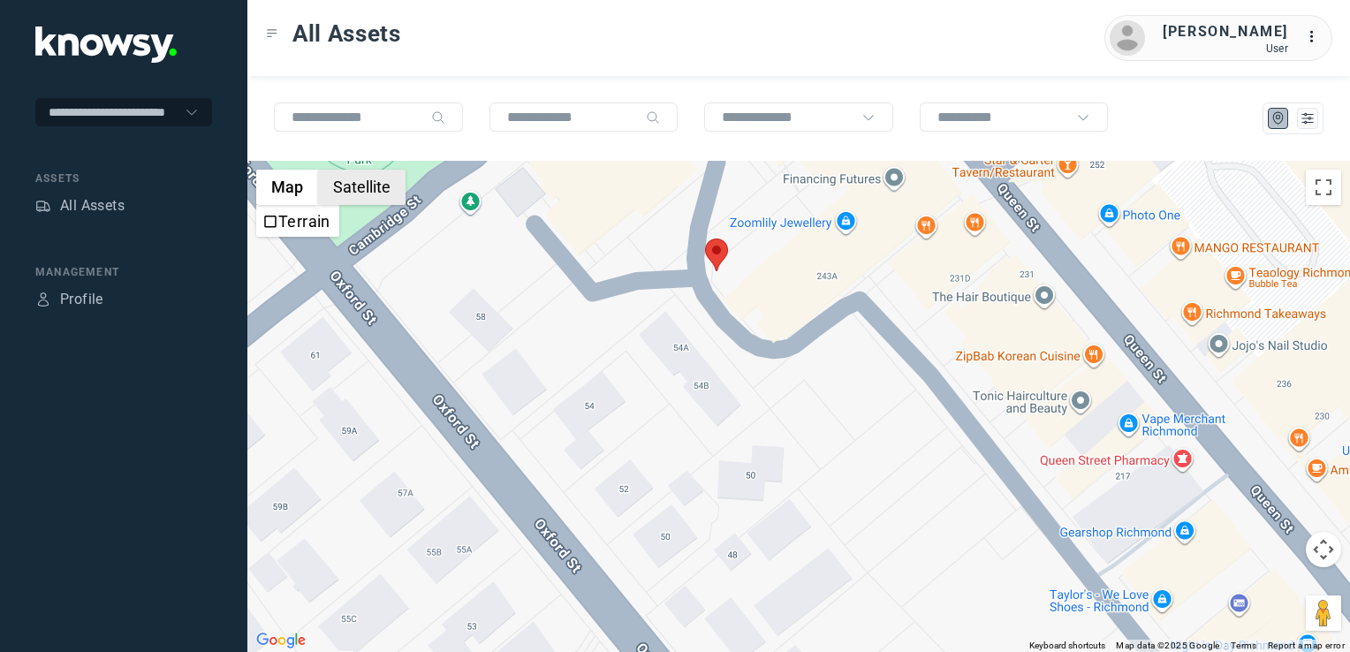
click at [396, 187] on button "Satellite" at bounding box center [361, 187] width 87 height 35
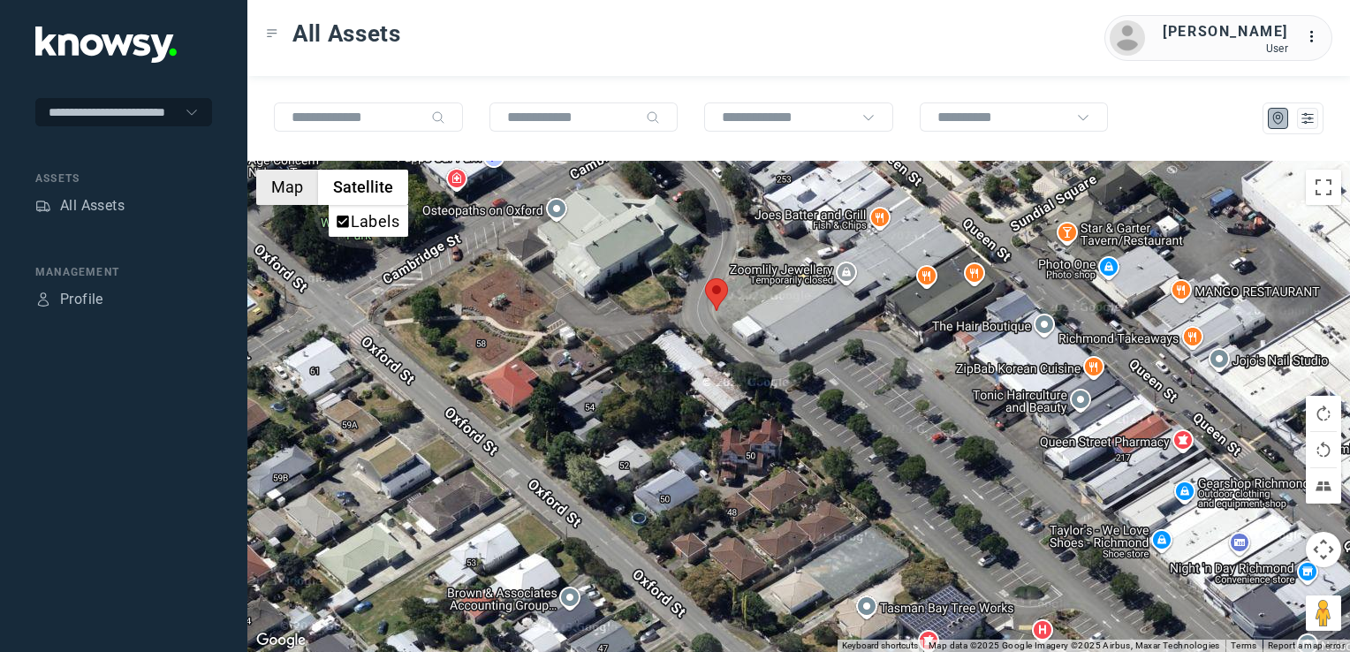
click at [305, 187] on button "Map" at bounding box center [287, 187] width 62 height 35
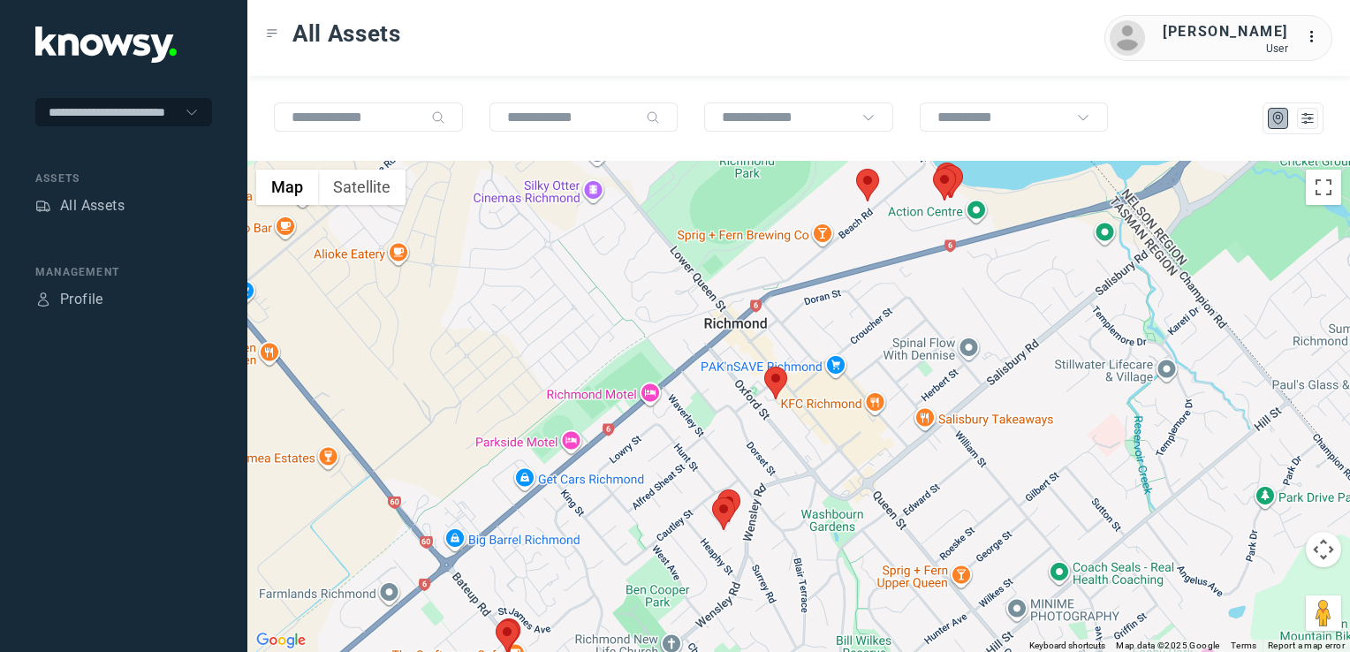
drag, startPoint x: 784, startPoint y: 439, endPoint x: 789, endPoint y: 419, distance: 21.0
click at [785, 433] on div at bounding box center [798, 406] width 1103 height 491
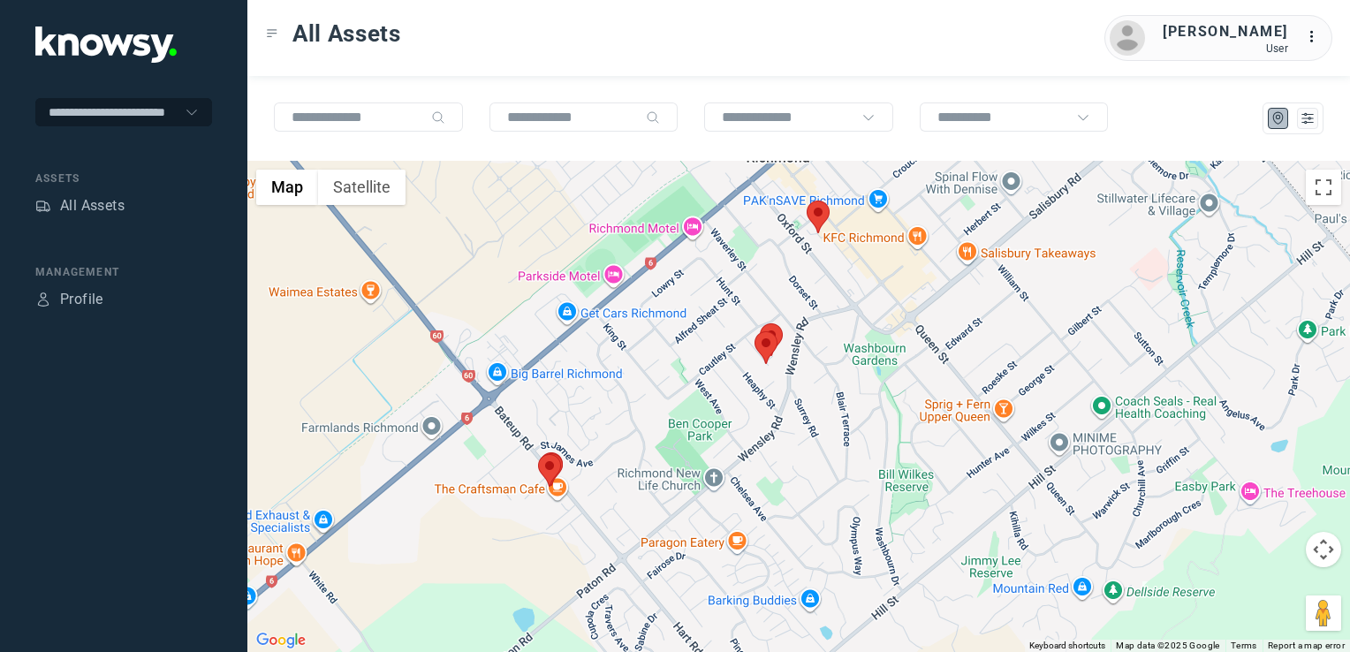
drag, startPoint x: 785, startPoint y: 409, endPoint x: 728, endPoint y: 442, distance: 65.3
click at [732, 437] on div at bounding box center [798, 406] width 1103 height 491
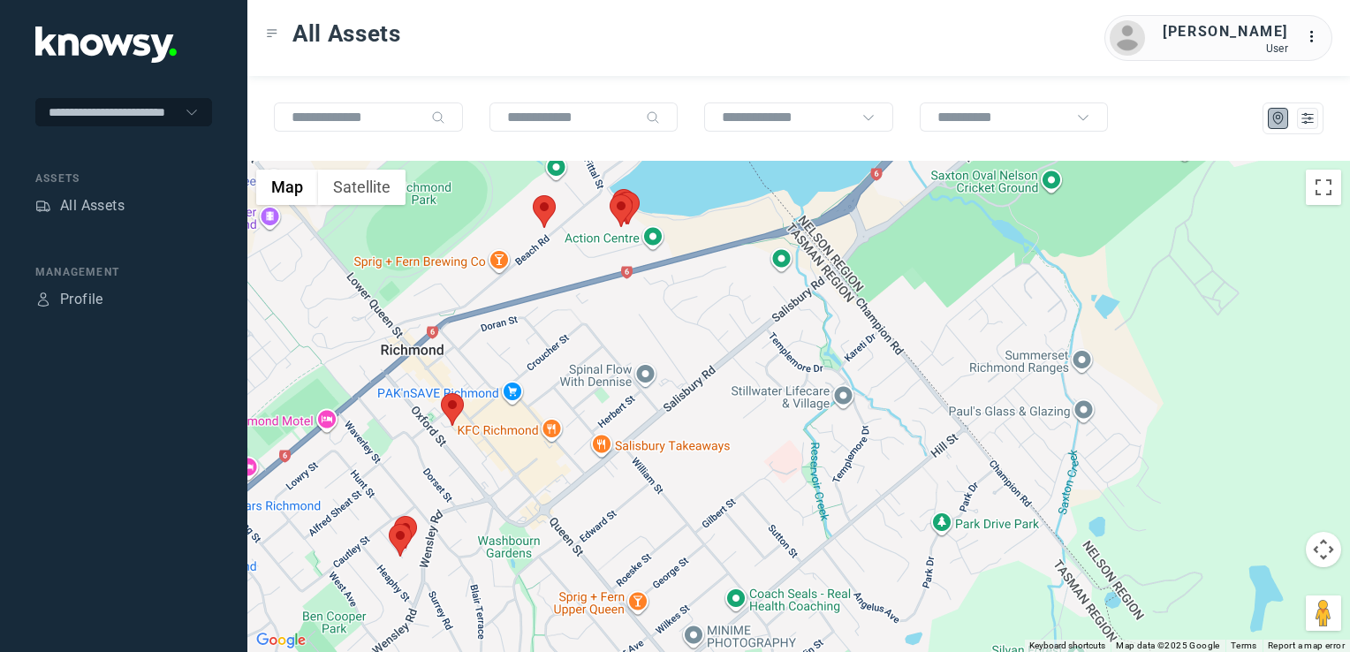
drag, startPoint x: 772, startPoint y: 390, endPoint x: 805, endPoint y: 474, distance: 90.1
click at [805, 474] on div at bounding box center [798, 406] width 1103 height 491
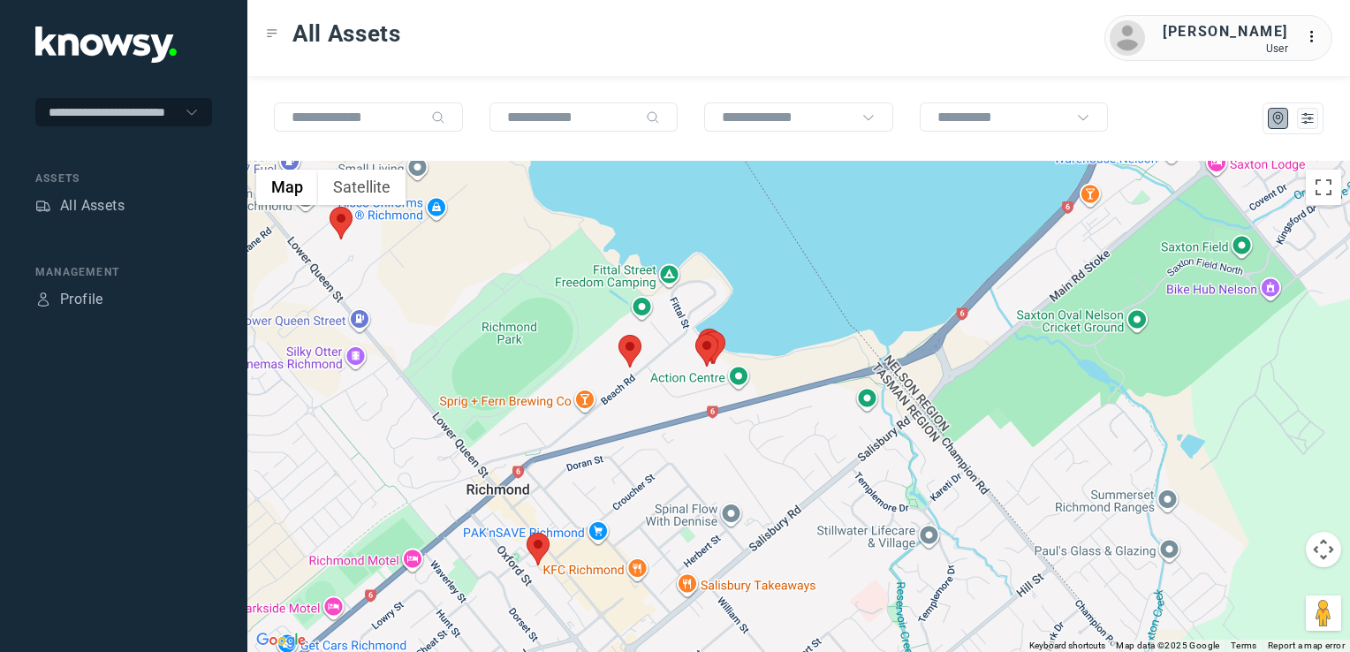
click at [640, 532] on div at bounding box center [798, 406] width 1103 height 491
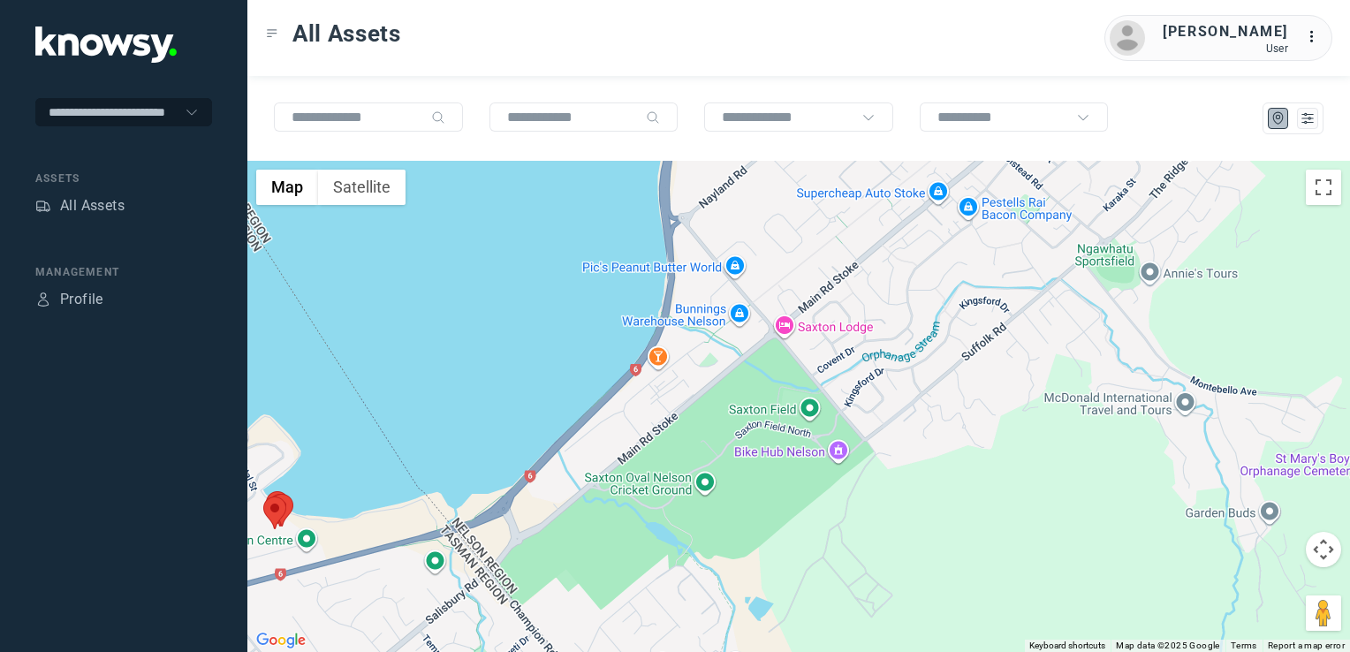
click at [765, 526] on div at bounding box center [798, 406] width 1103 height 491
